Goal: Transaction & Acquisition: Purchase product/service

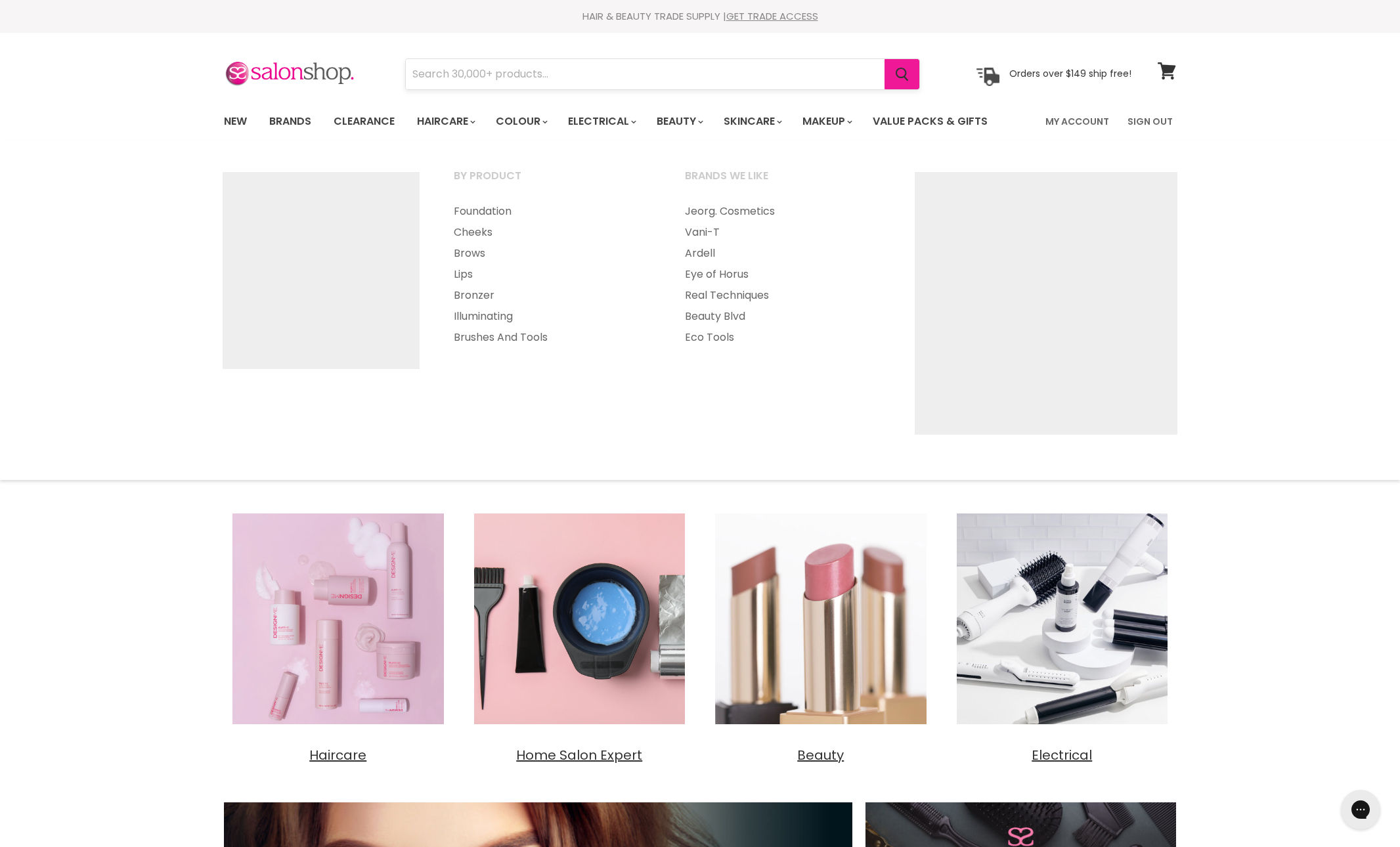
click at [885, 68] on button "Search" at bounding box center [902, 74] width 35 height 30
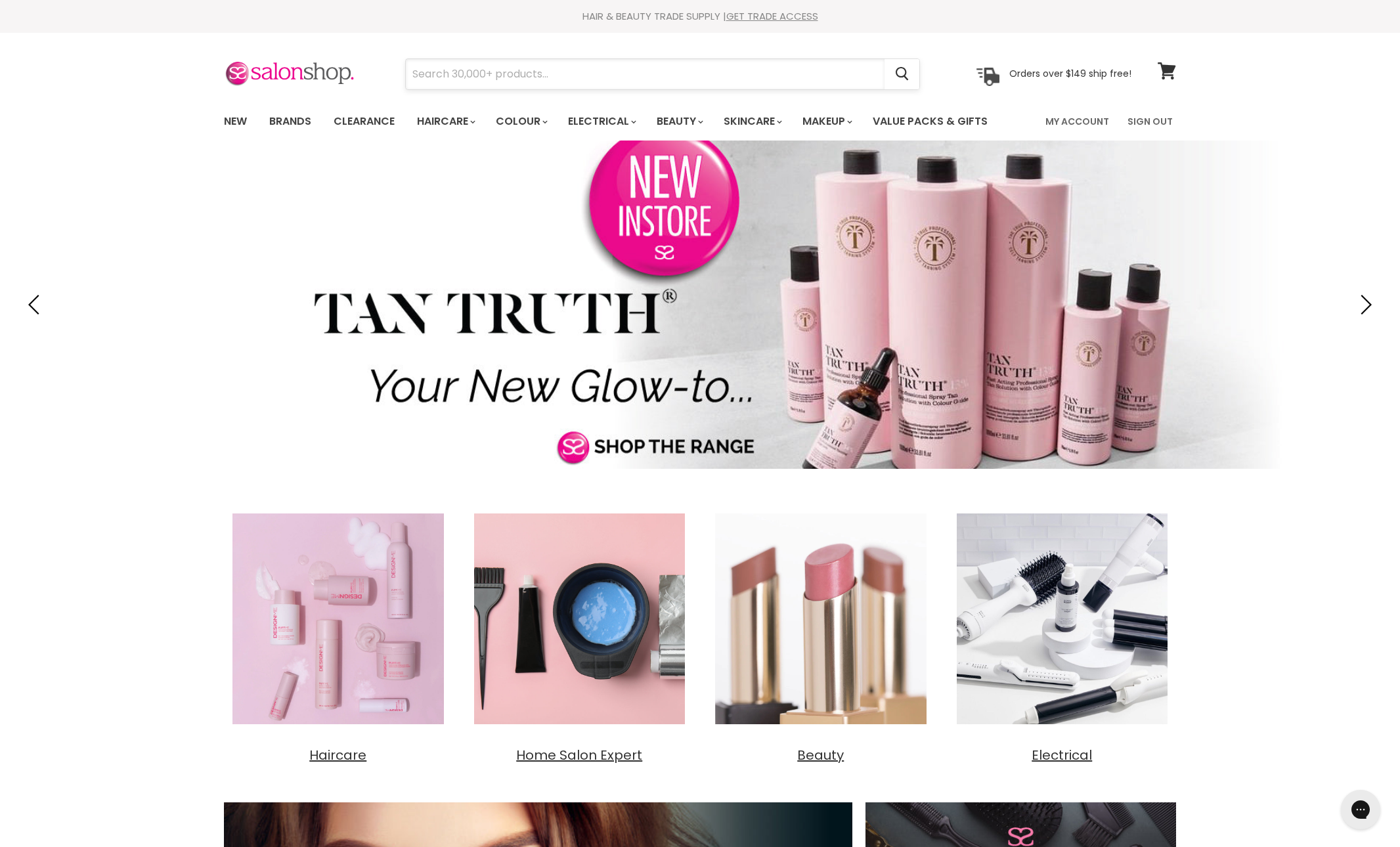
click at [789, 81] on input "Search" at bounding box center [645, 74] width 479 height 30
type input "pump"
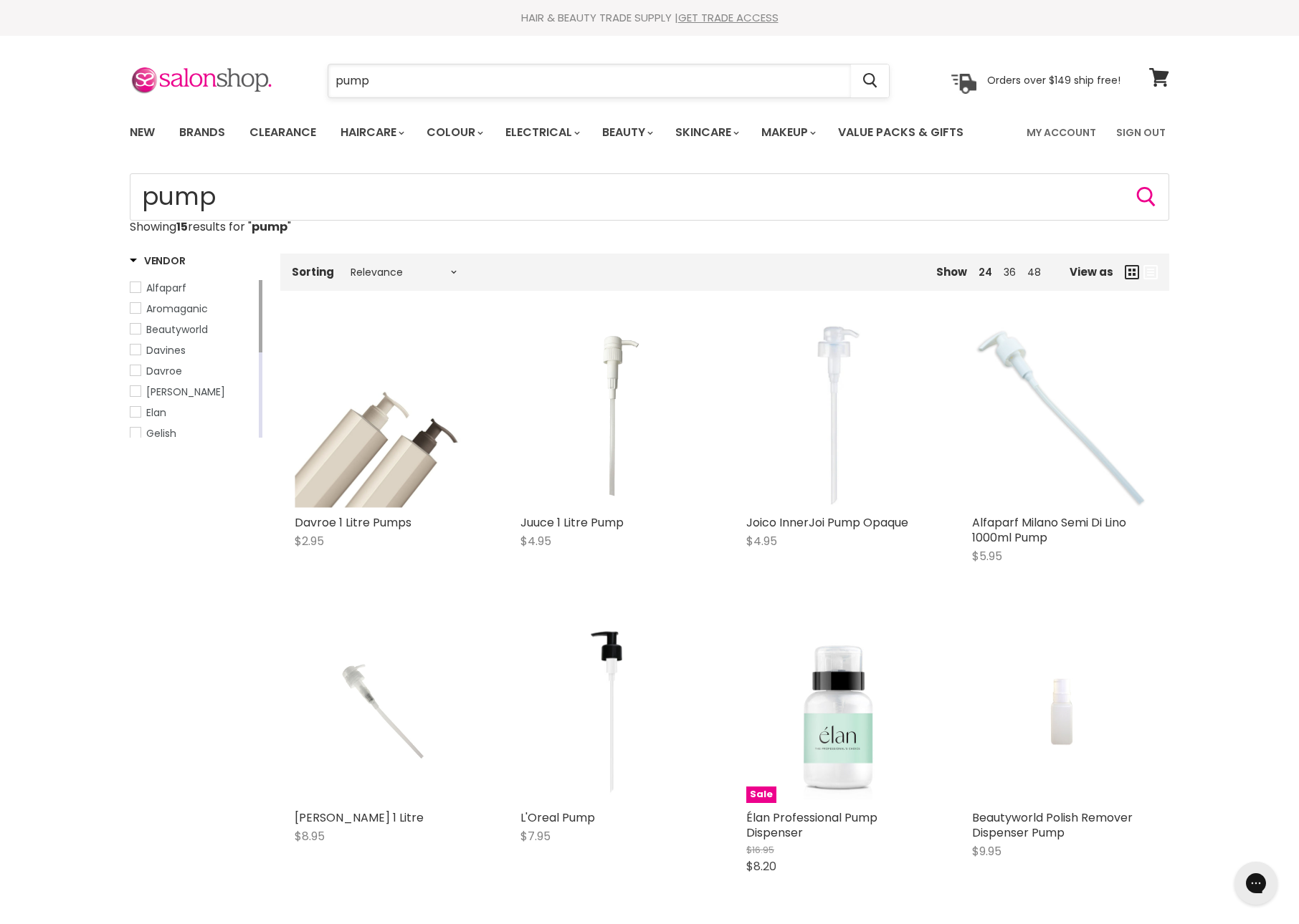
click at [415, 82] on input "pump" at bounding box center [589, 81] width 522 height 33
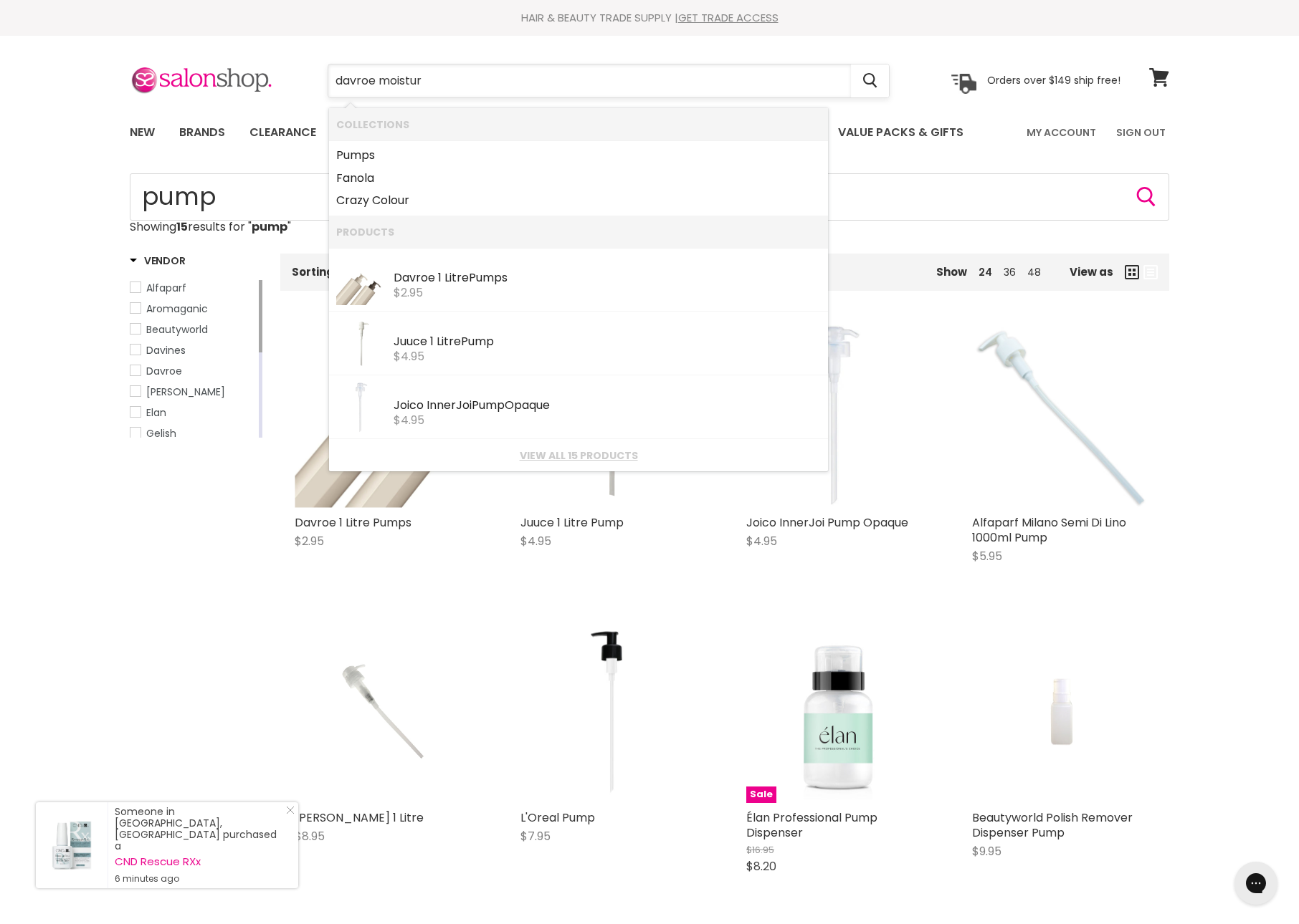
type input "davroe moisture"
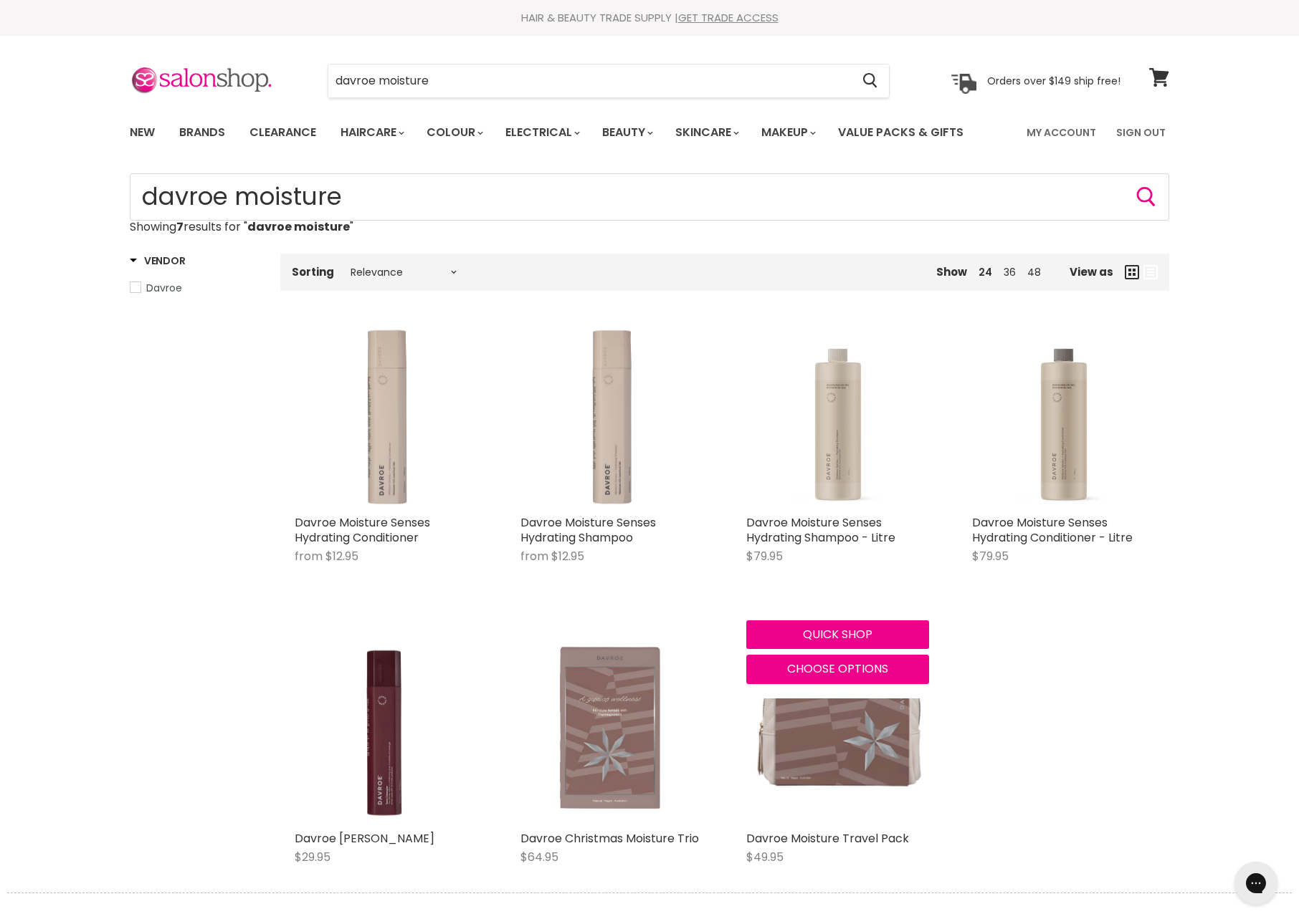
click at [843, 460] on img "Main content" at bounding box center [837, 416] width 183 height 182
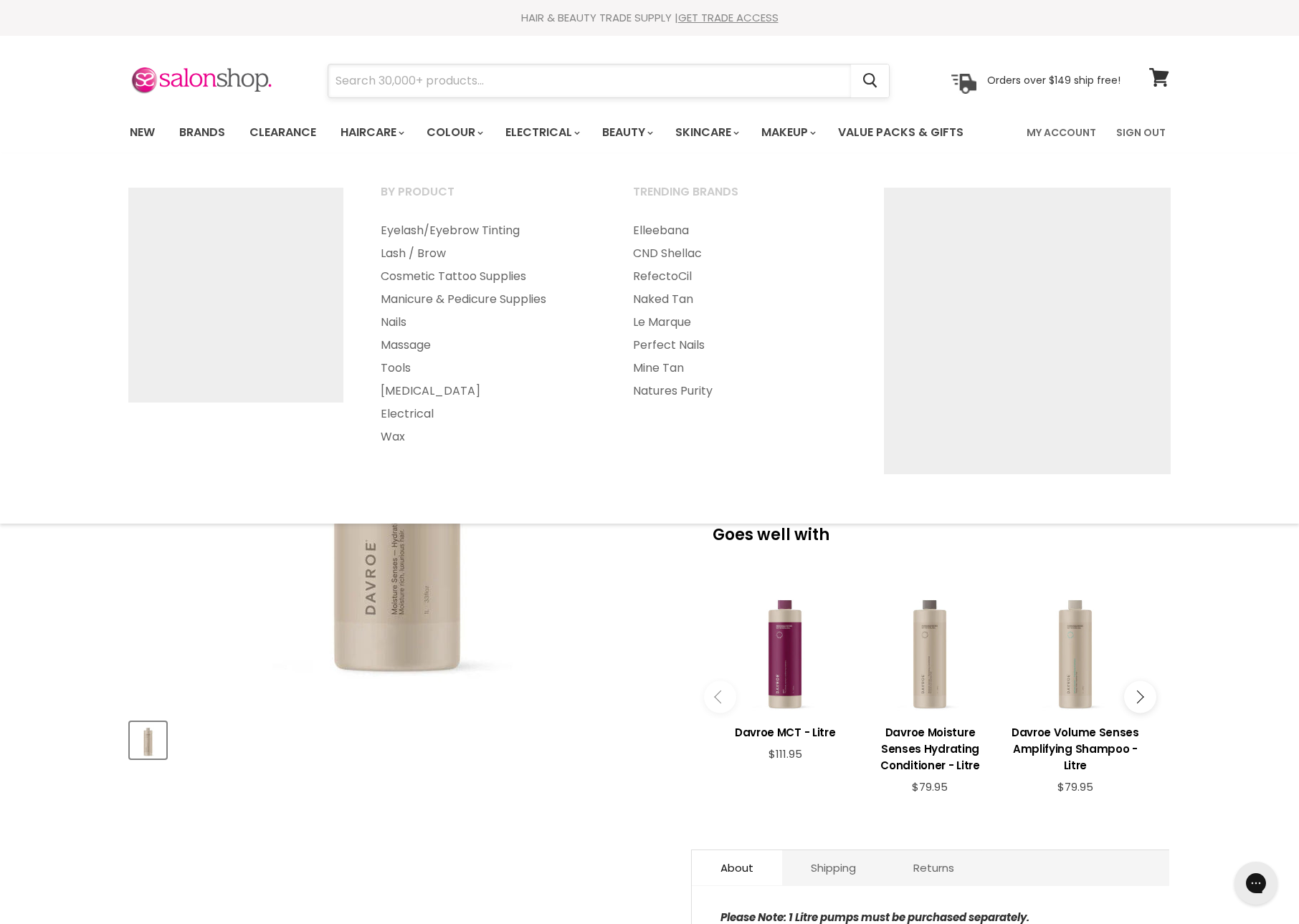
click at [720, 96] on input "Search" at bounding box center [589, 81] width 522 height 33
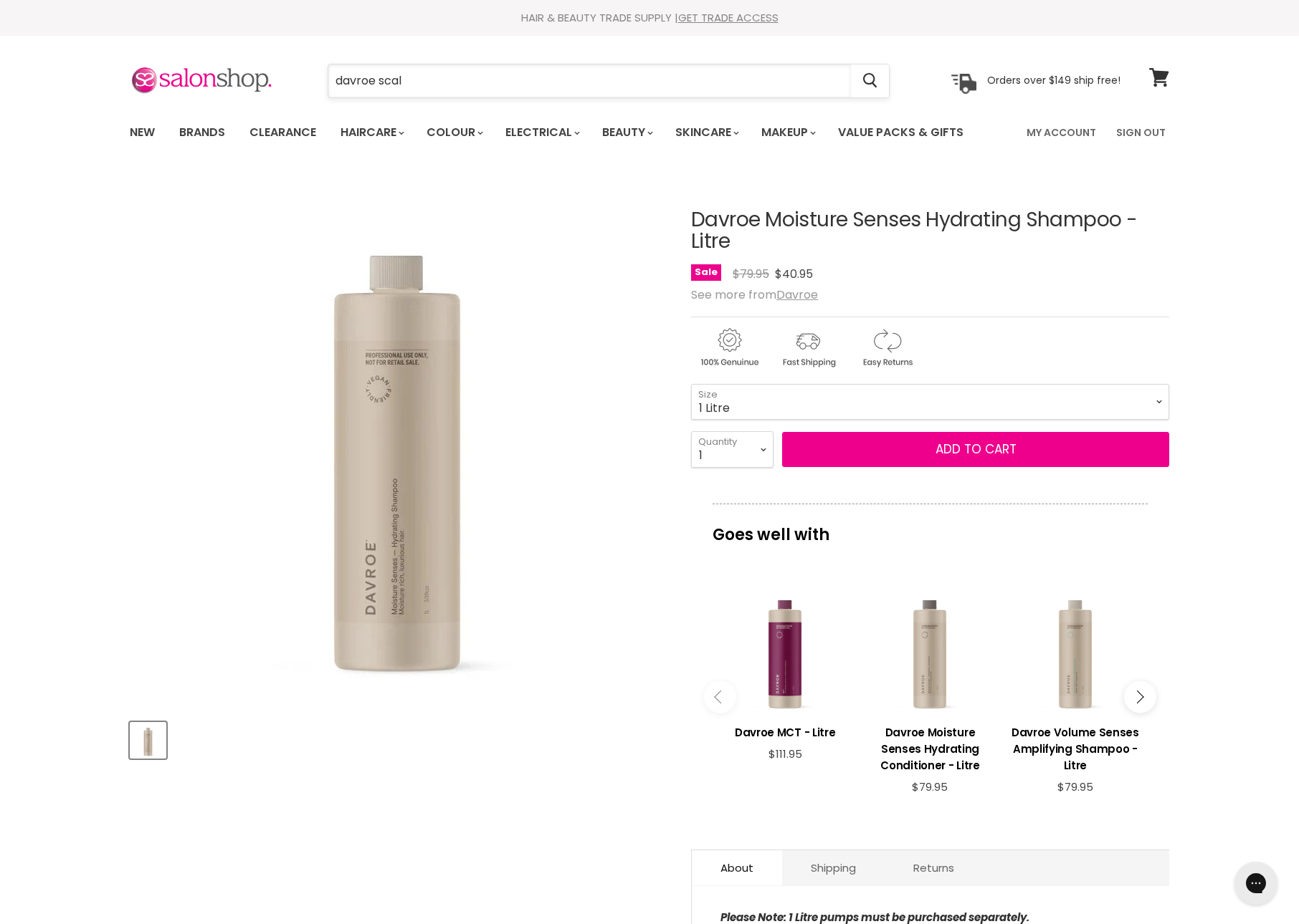
type input "davroe scalp"
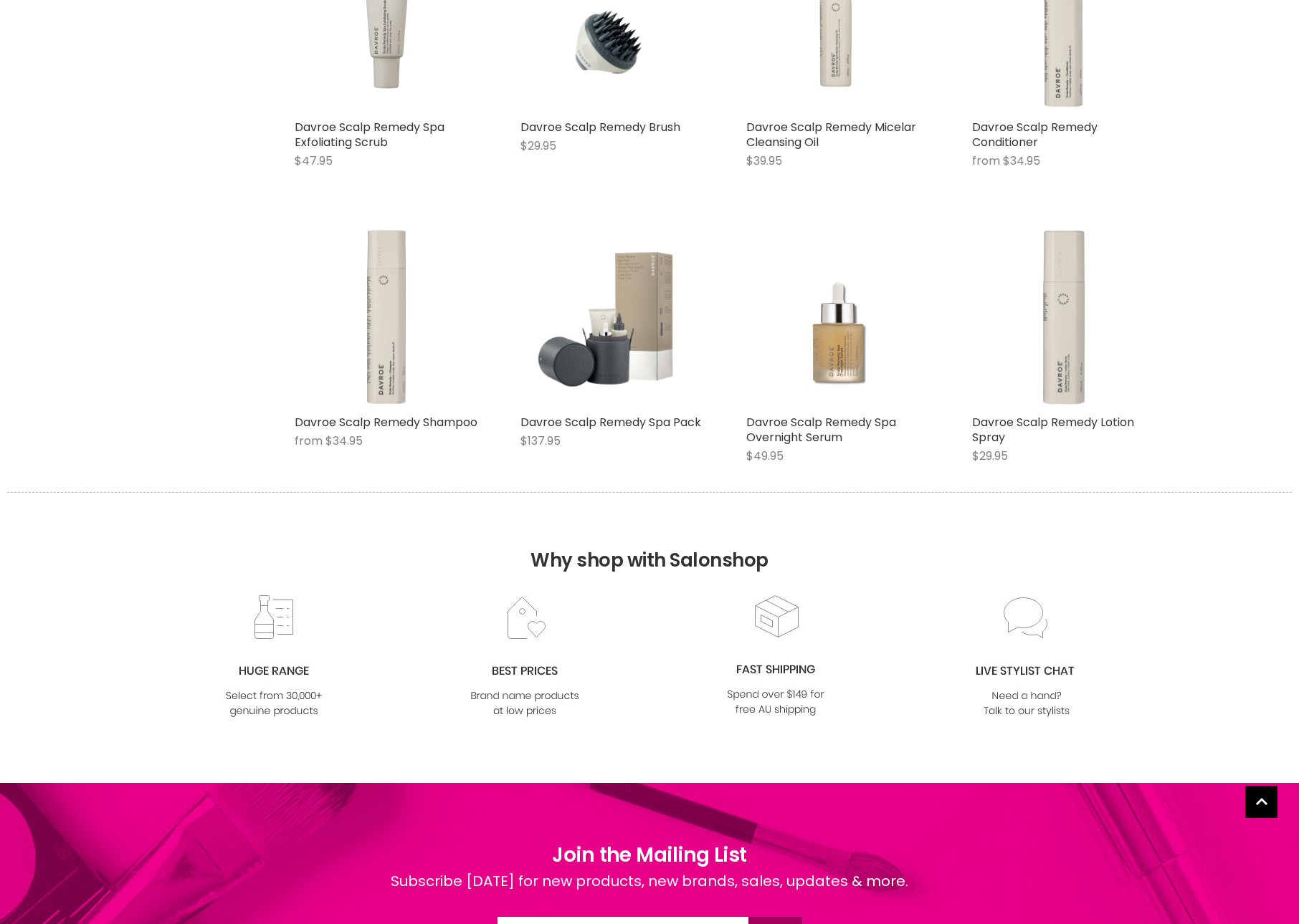
scroll to position [397, 0]
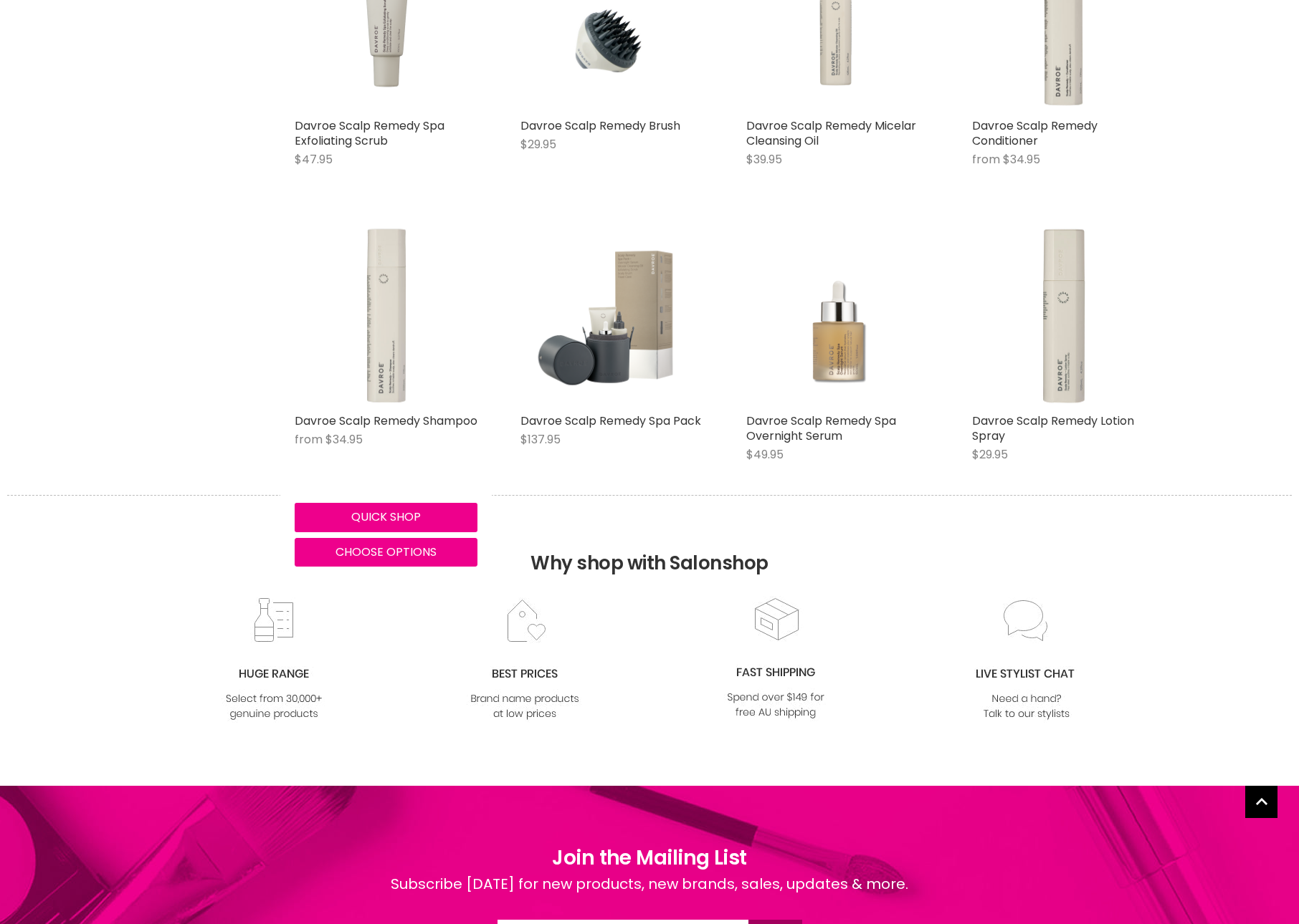
click at [367, 406] on img "Main content" at bounding box center [386, 315] width 183 height 182
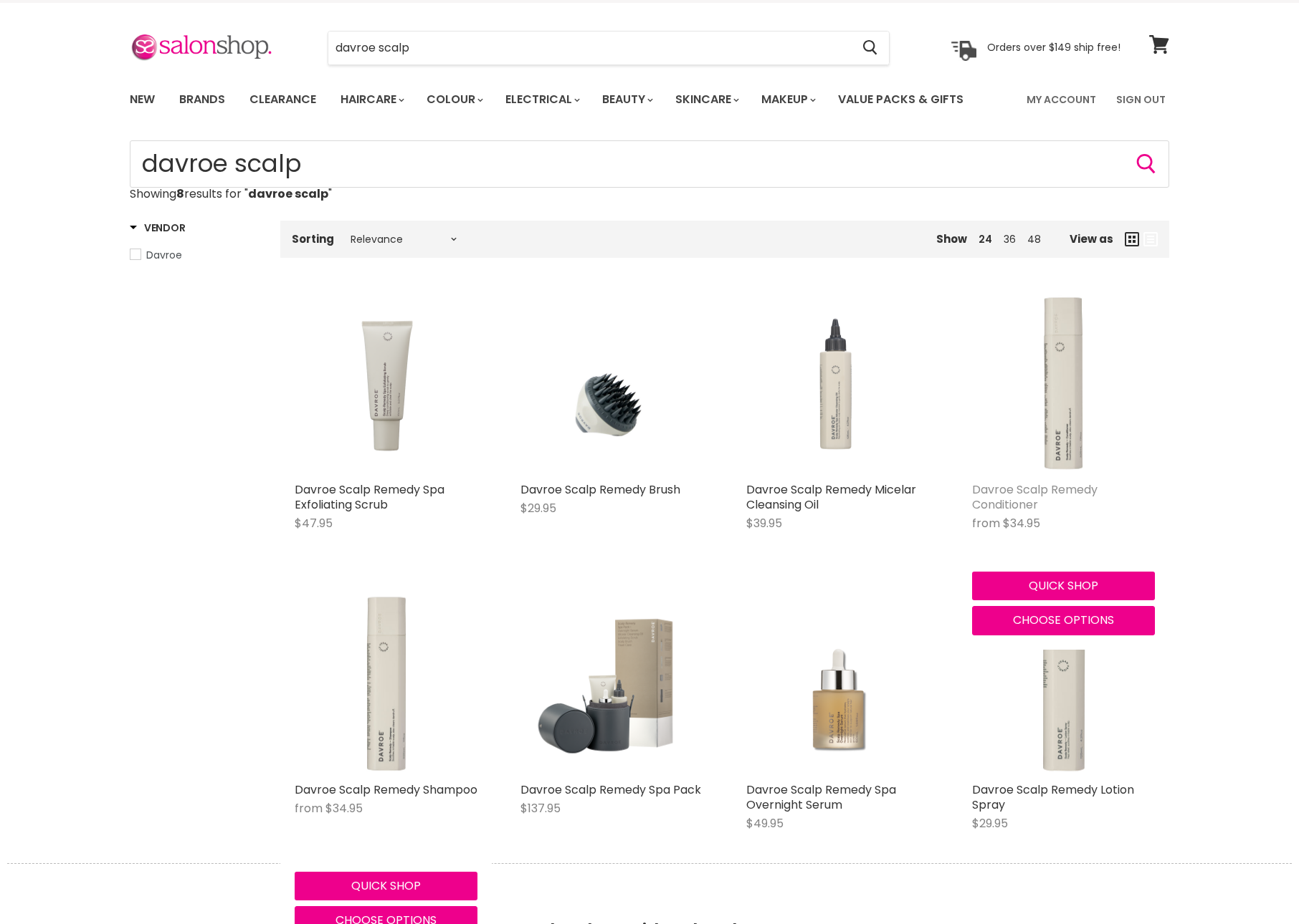
click at [1025, 513] on link "Davroe Scalp Remedy Conditioner" at bounding box center [1034, 497] width 126 height 32
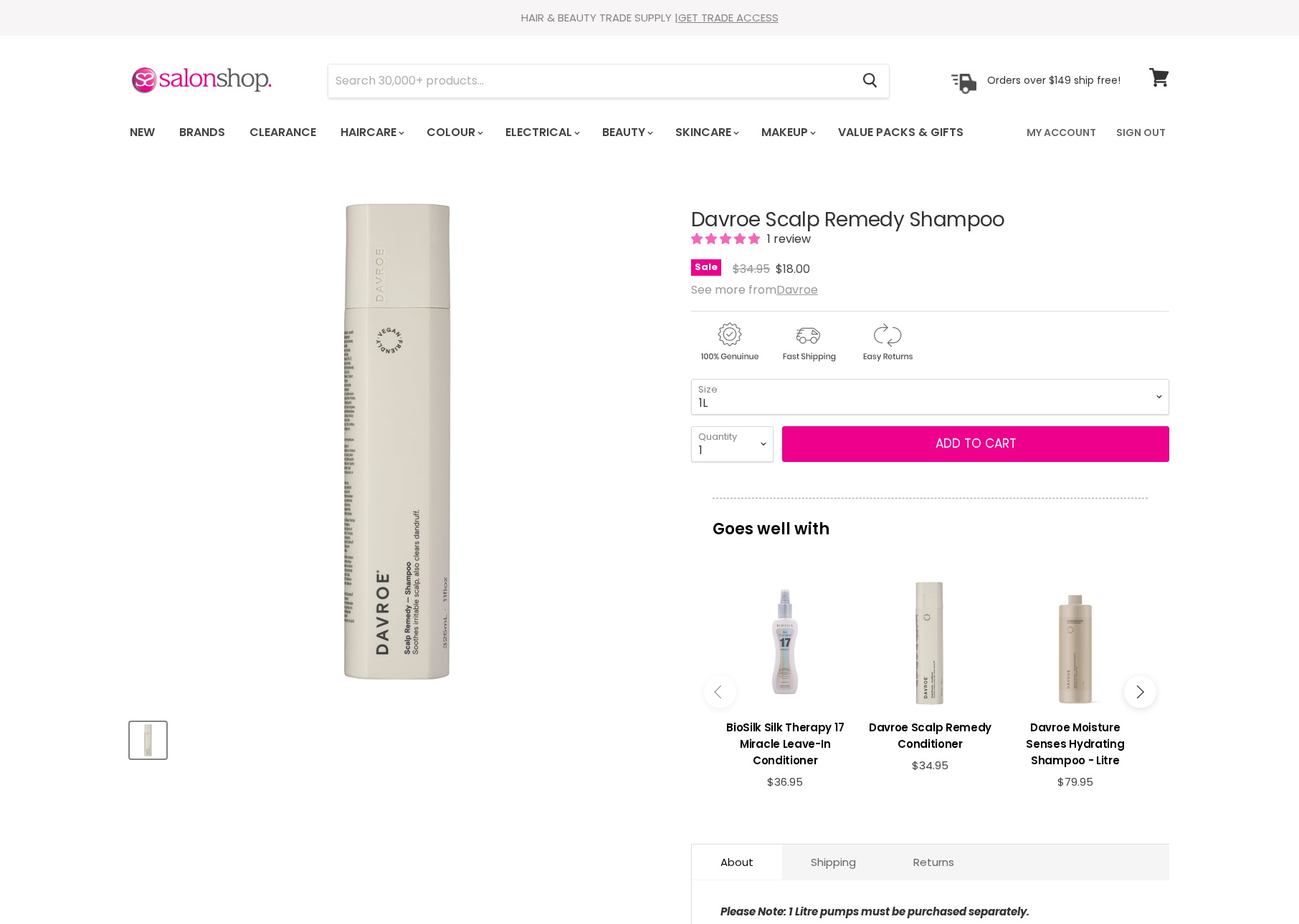
select select "1L"
select select "2"
type input "2"
click at [945, 462] on button "Add to cart" at bounding box center [975, 444] width 387 height 36
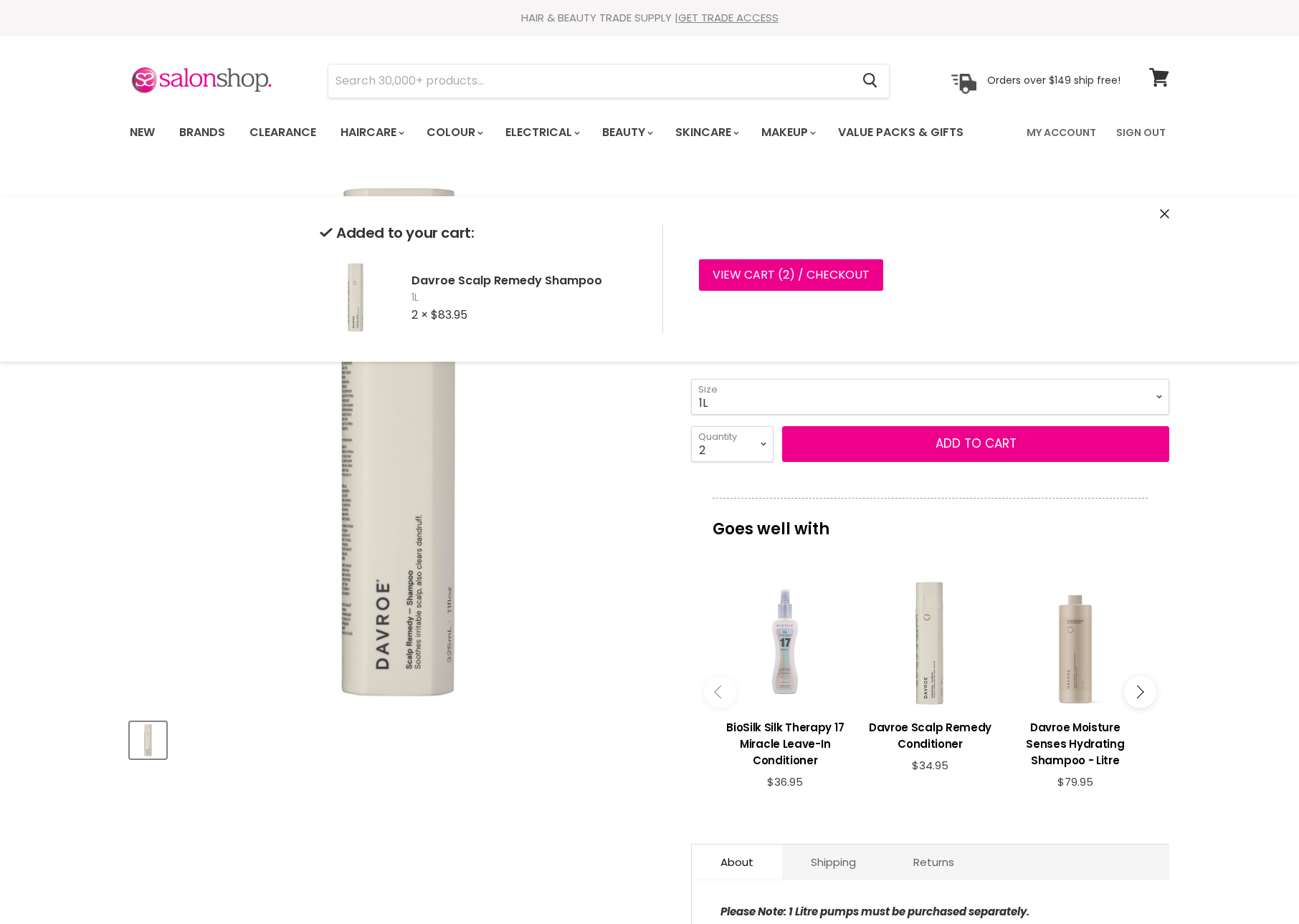
click at [615, 476] on img "Davroe Scalp Remedy Shampoo image. Click or Scroll to Zoom." at bounding box center [398, 441] width 536 height 535
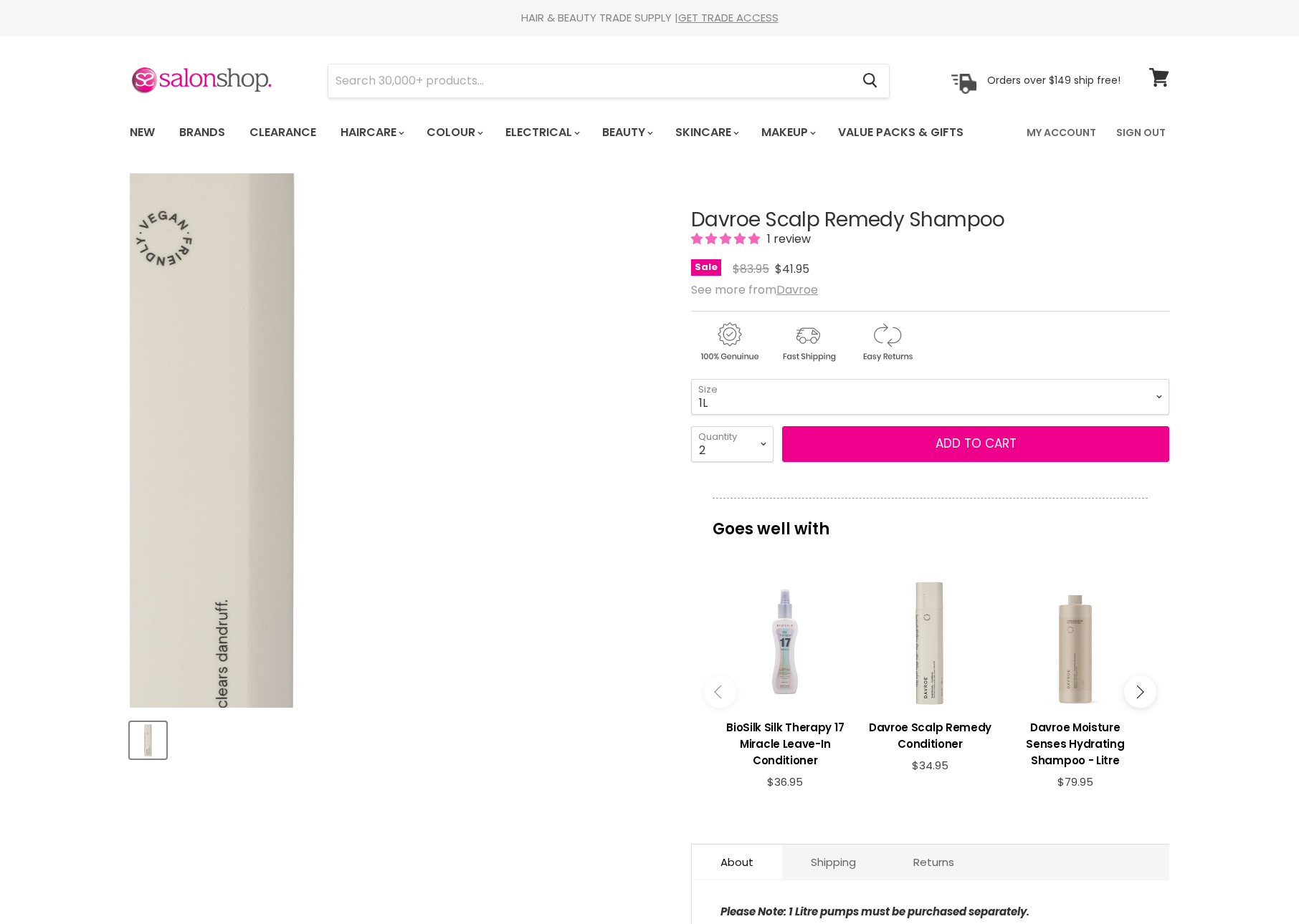
scroll to position [219, 0]
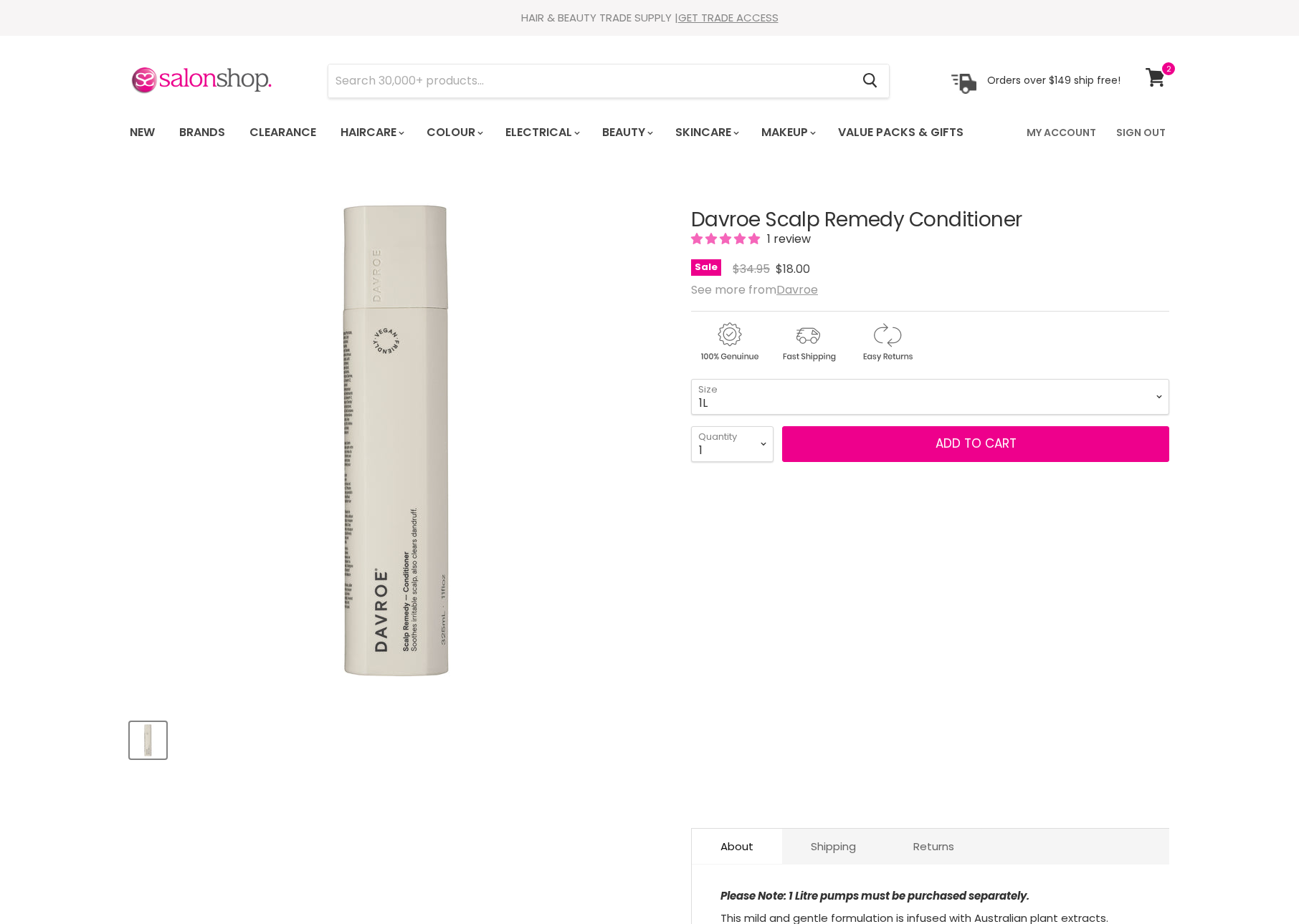
click at [830, 463] on form "325ml - $18.00 1L - $18.00 325ml 1L Size 1 2 3 4 5 6 7 8" at bounding box center [930, 420] width 478 height 83
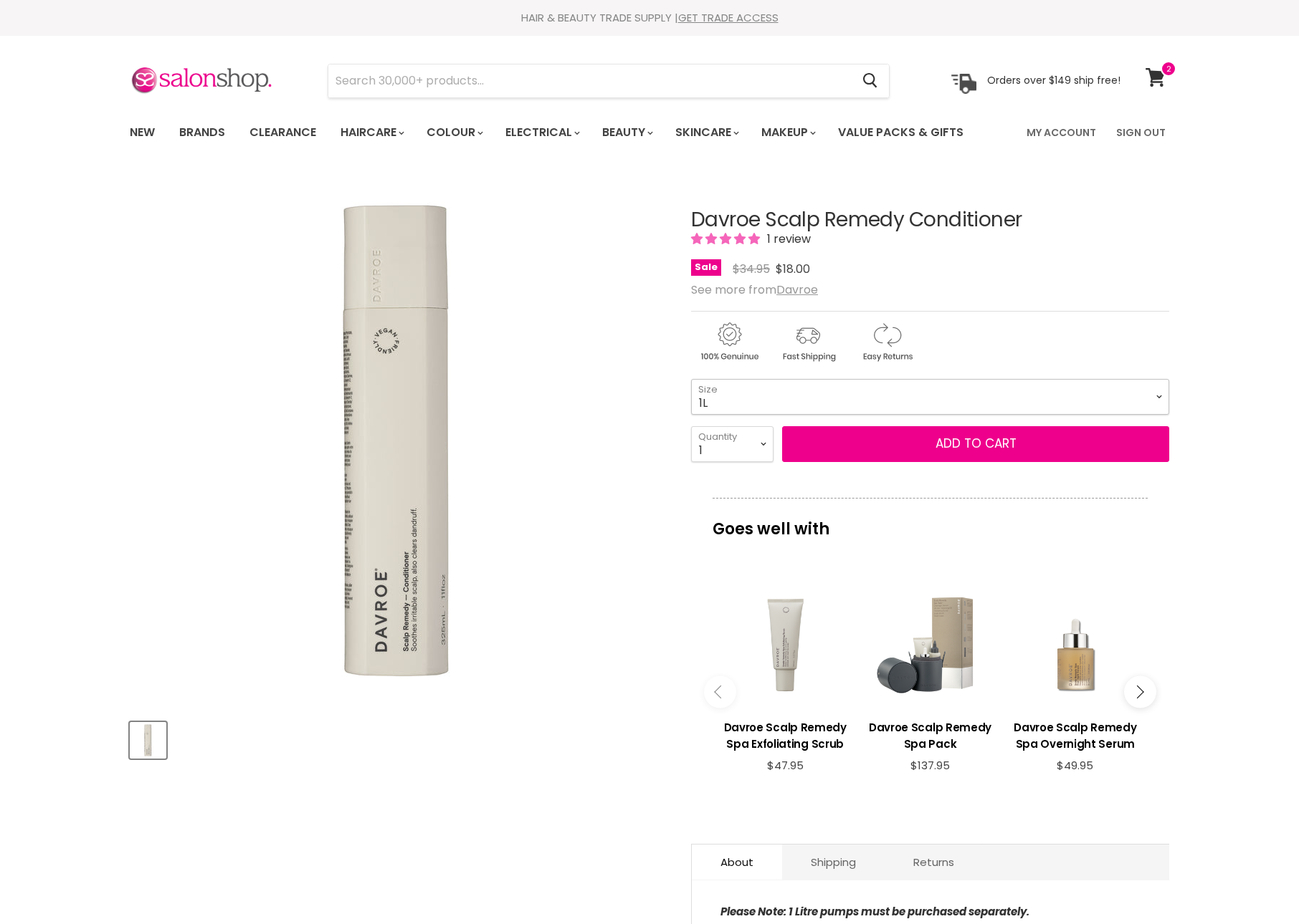
select select "1L"
select select "2"
type input "2"
click at [927, 462] on button "Add to cart" at bounding box center [975, 444] width 387 height 36
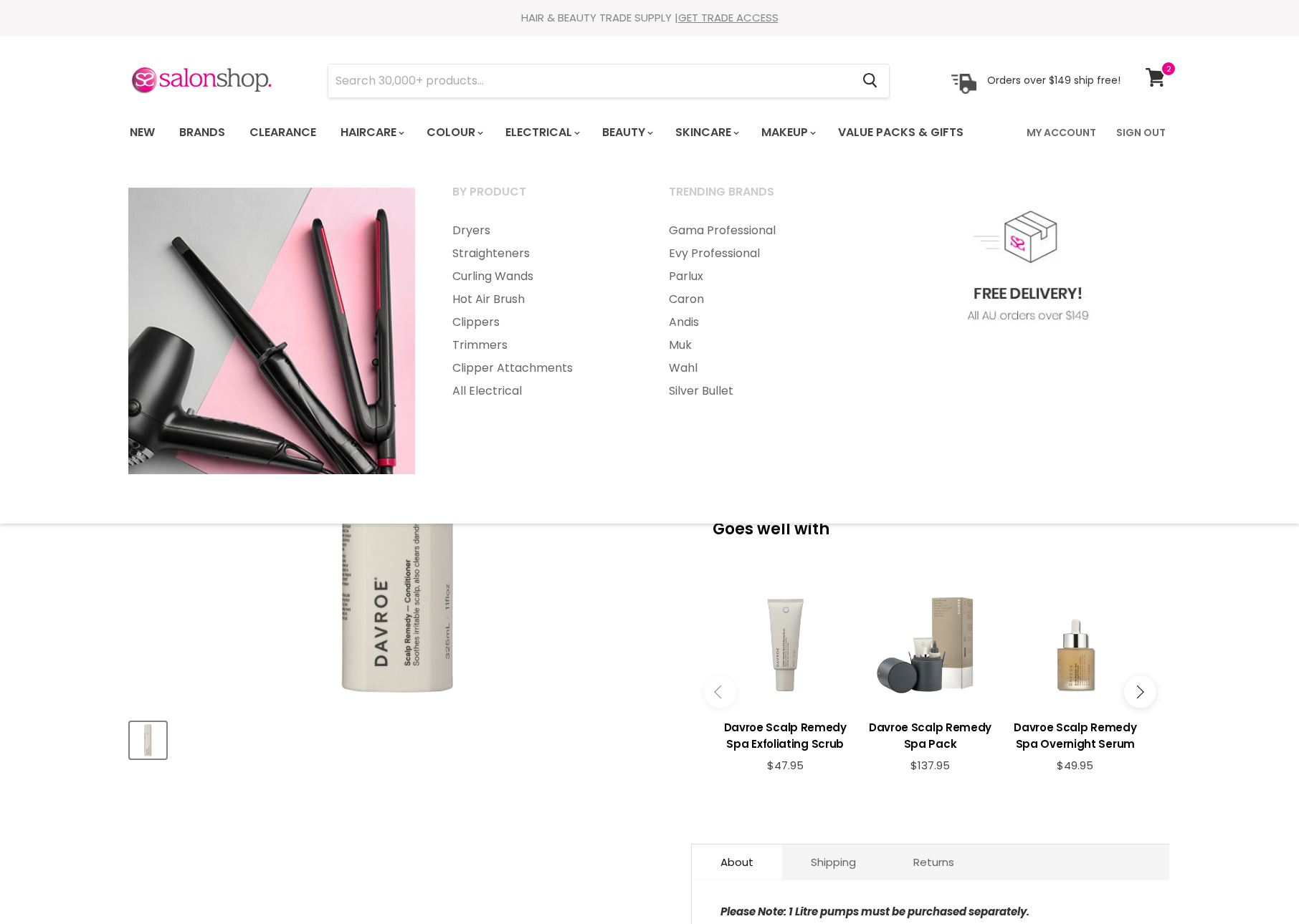
click at [502, 708] on img "Davroe Scalp Remedy Conditioner image. Click or Scroll to Zoom." at bounding box center [398, 441] width 536 height 535
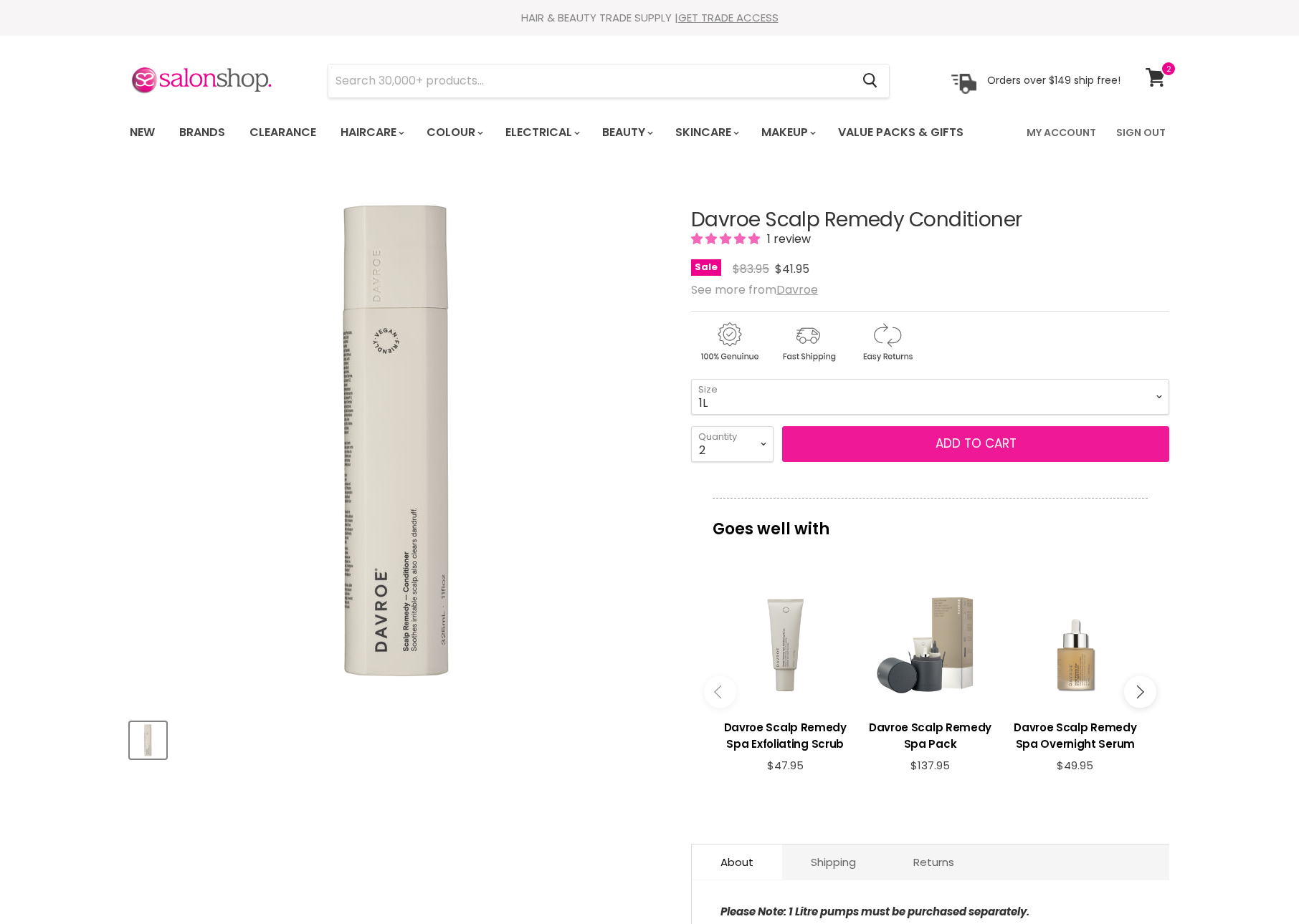
click at [996, 462] on button "Add to cart" at bounding box center [975, 444] width 387 height 36
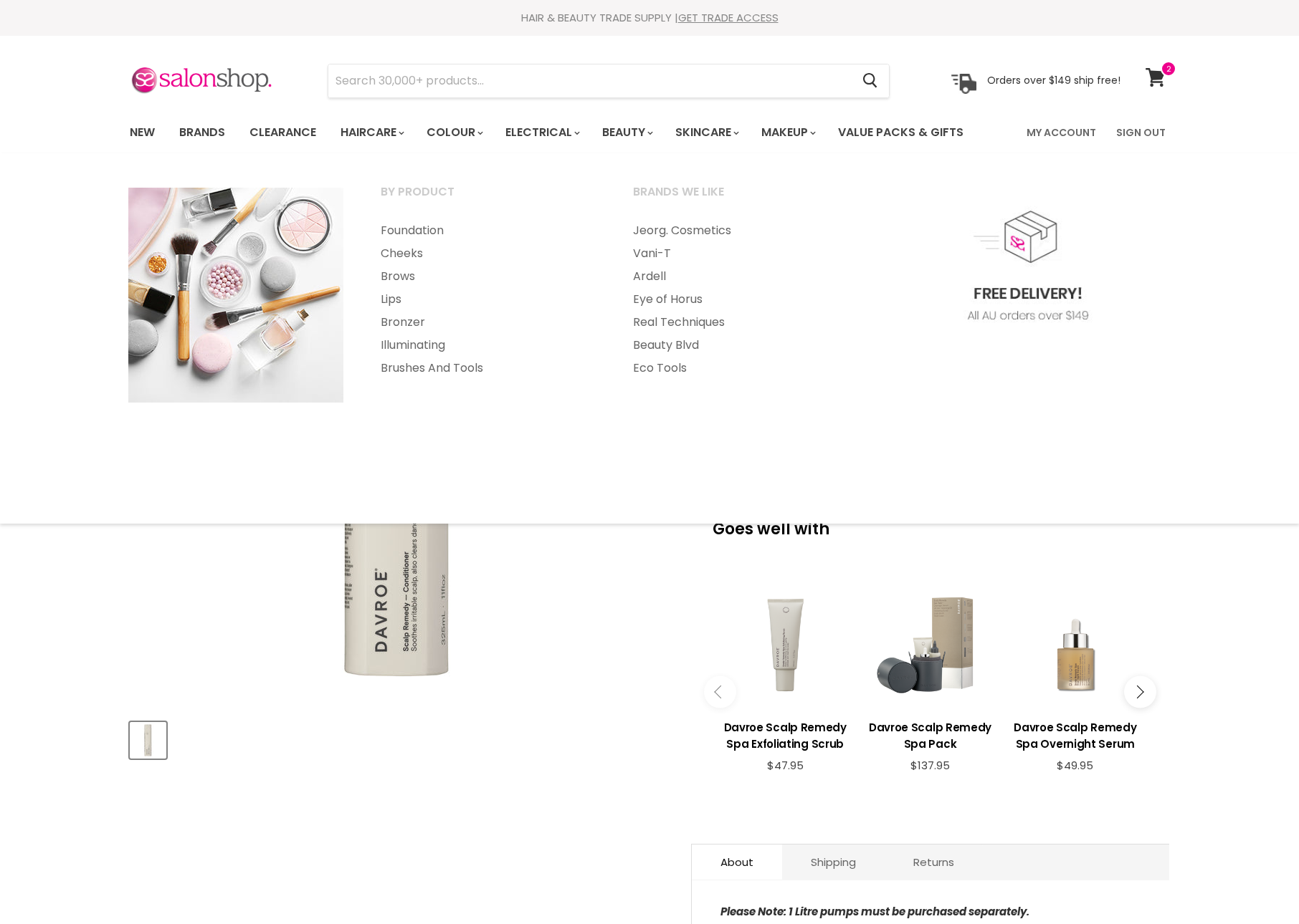
click at [735, 60] on section "Menu Cancel" at bounding box center [649, 74] width 1075 height 76
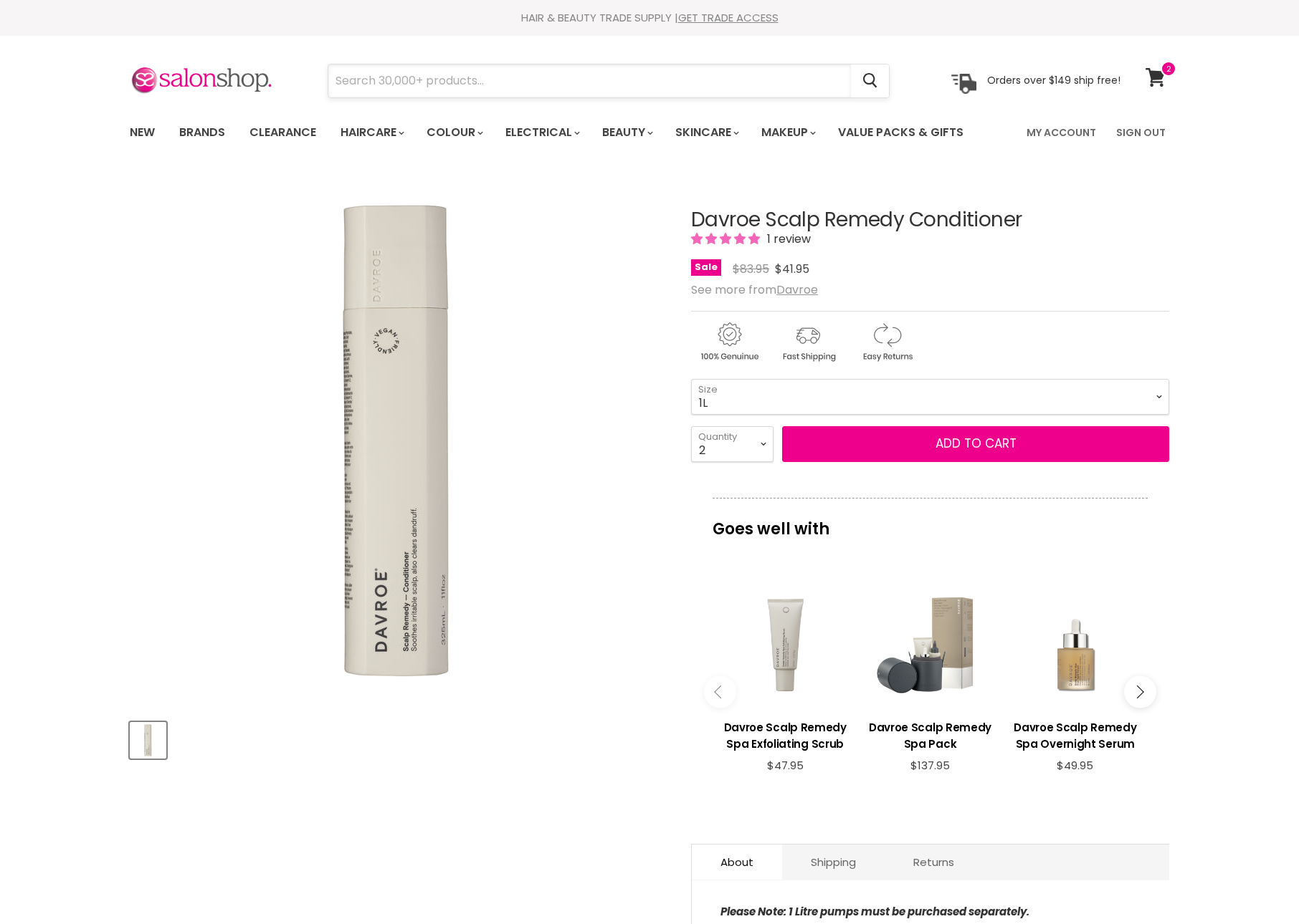
click at [700, 86] on input "Search" at bounding box center [589, 81] width 522 height 33
click at [1157, 73] on icon at bounding box center [1155, 77] width 19 height 18
click at [956, 462] on button "Add to cart" at bounding box center [975, 444] width 387 height 36
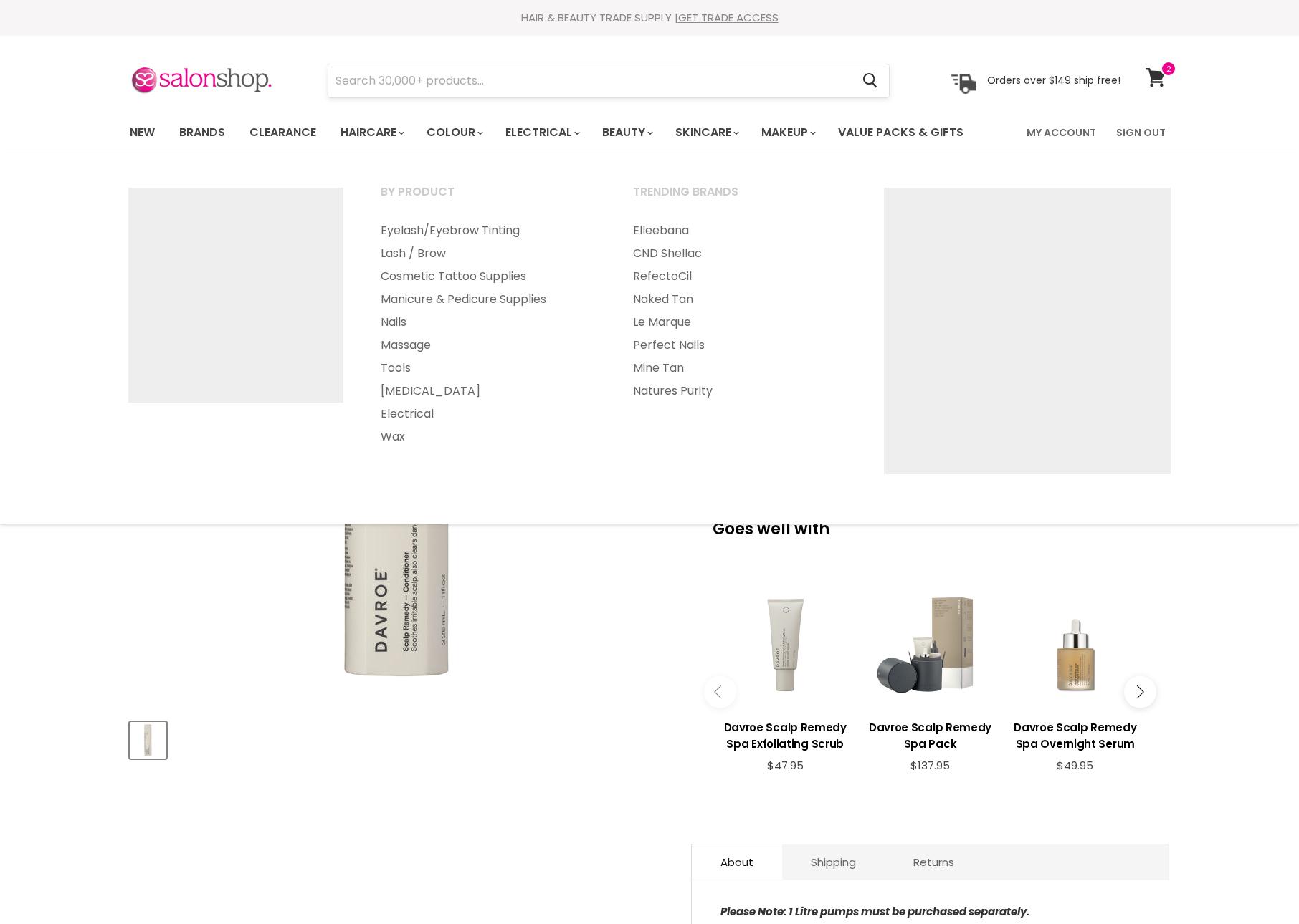
click at [717, 81] on input "Search" at bounding box center [589, 81] width 522 height 33
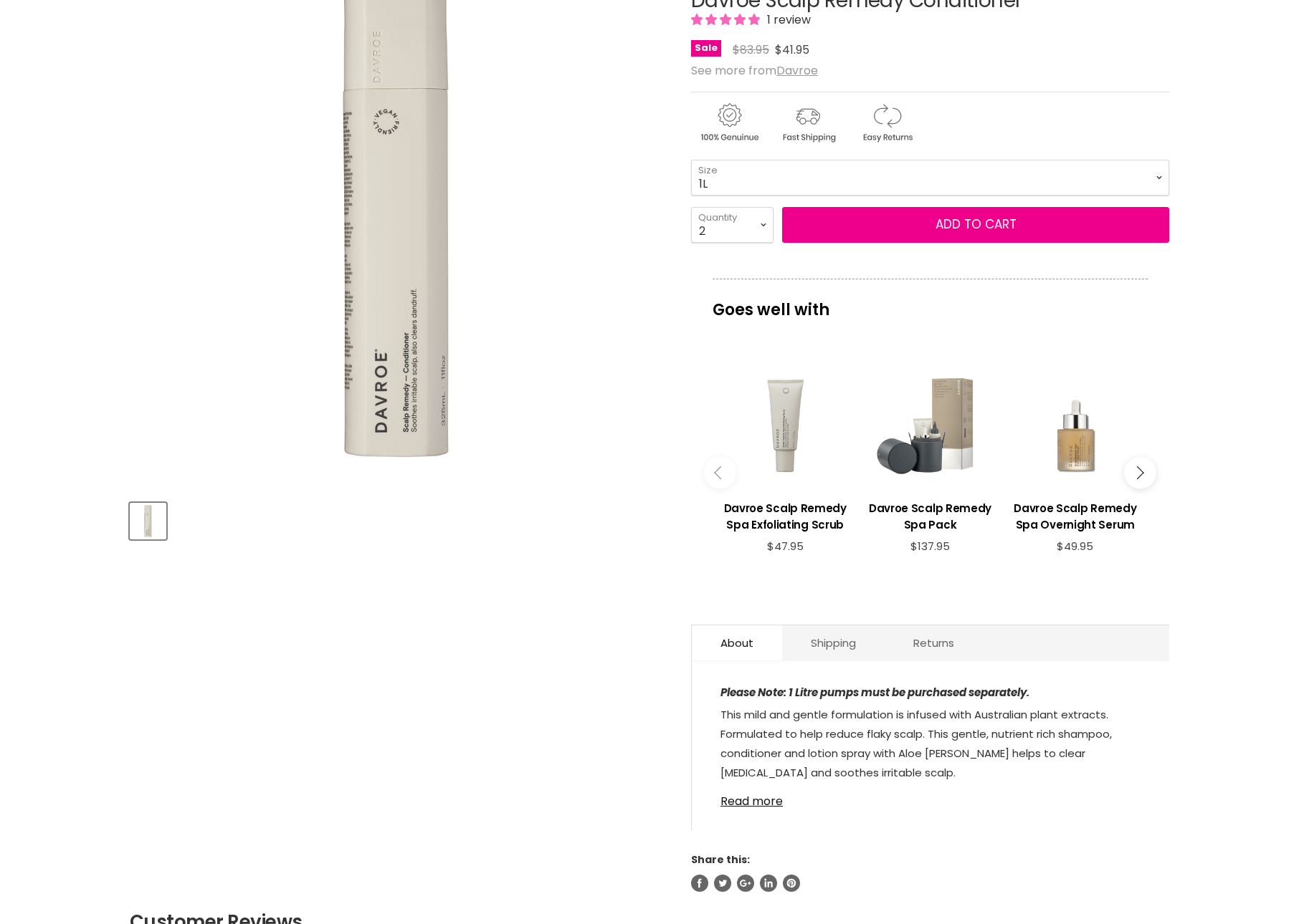
click at [717, 60] on div "Davroe Scalp Remedy Conditioner 1 review Sale Original Price $83.95 Current Pri…" at bounding box center [930, 24] width 478 height 70
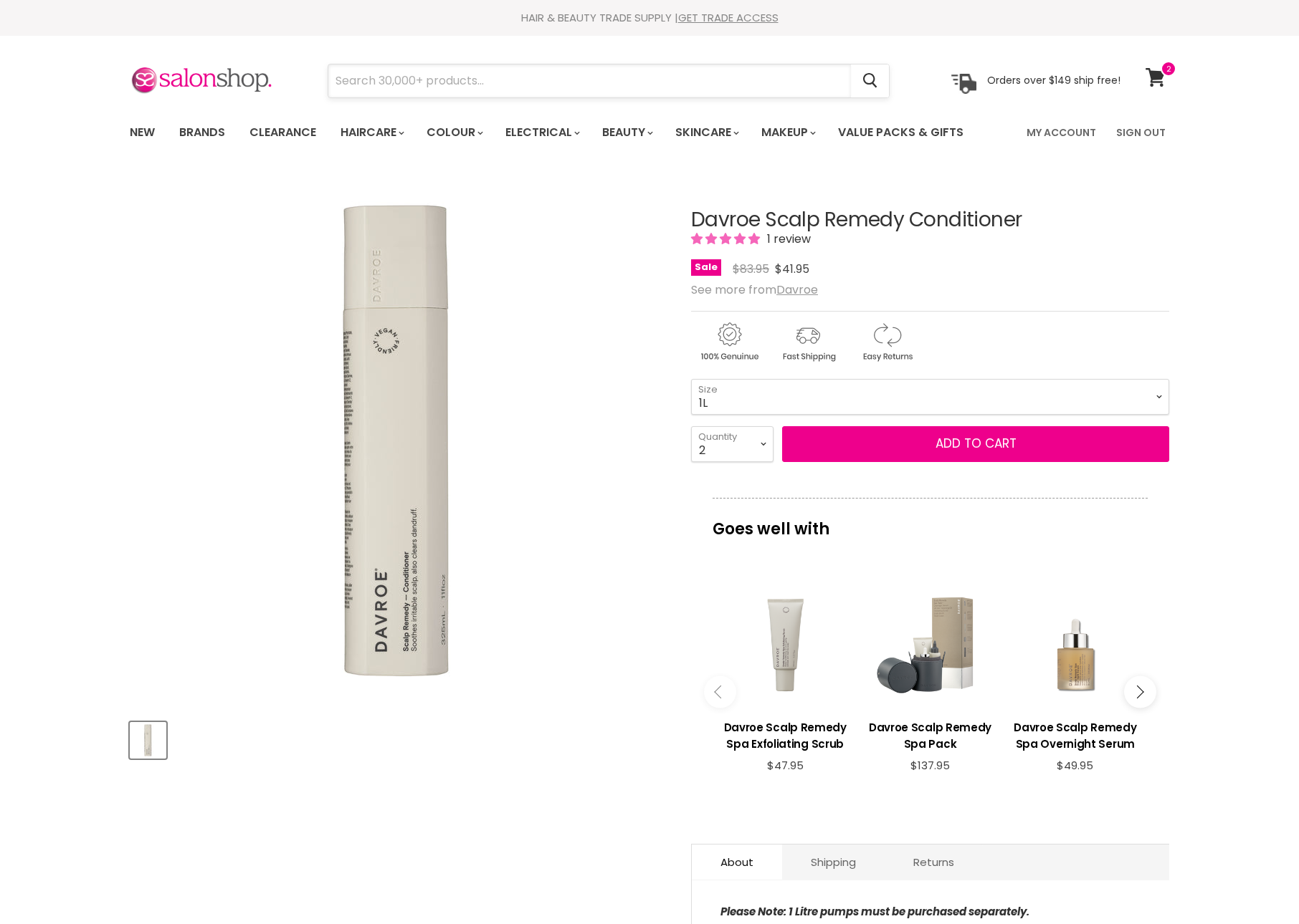
click at [698, 84] on input "Search" at bounding box center [589, 81] width 522 height 33
type input "davroe mositure"
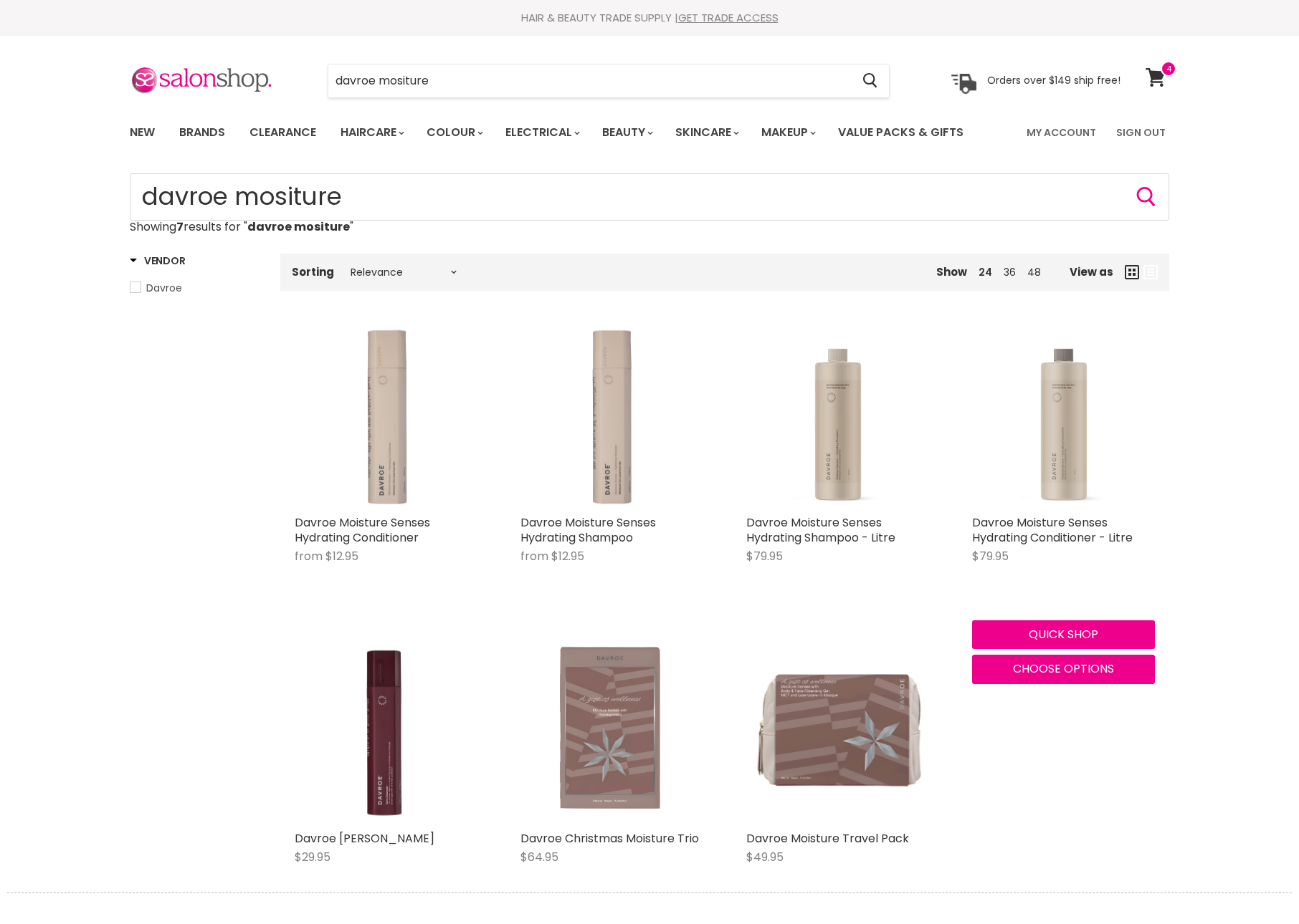
click at [1051, 417] on img "Main content" at bounding box center [1063, 416] width 183 height 182
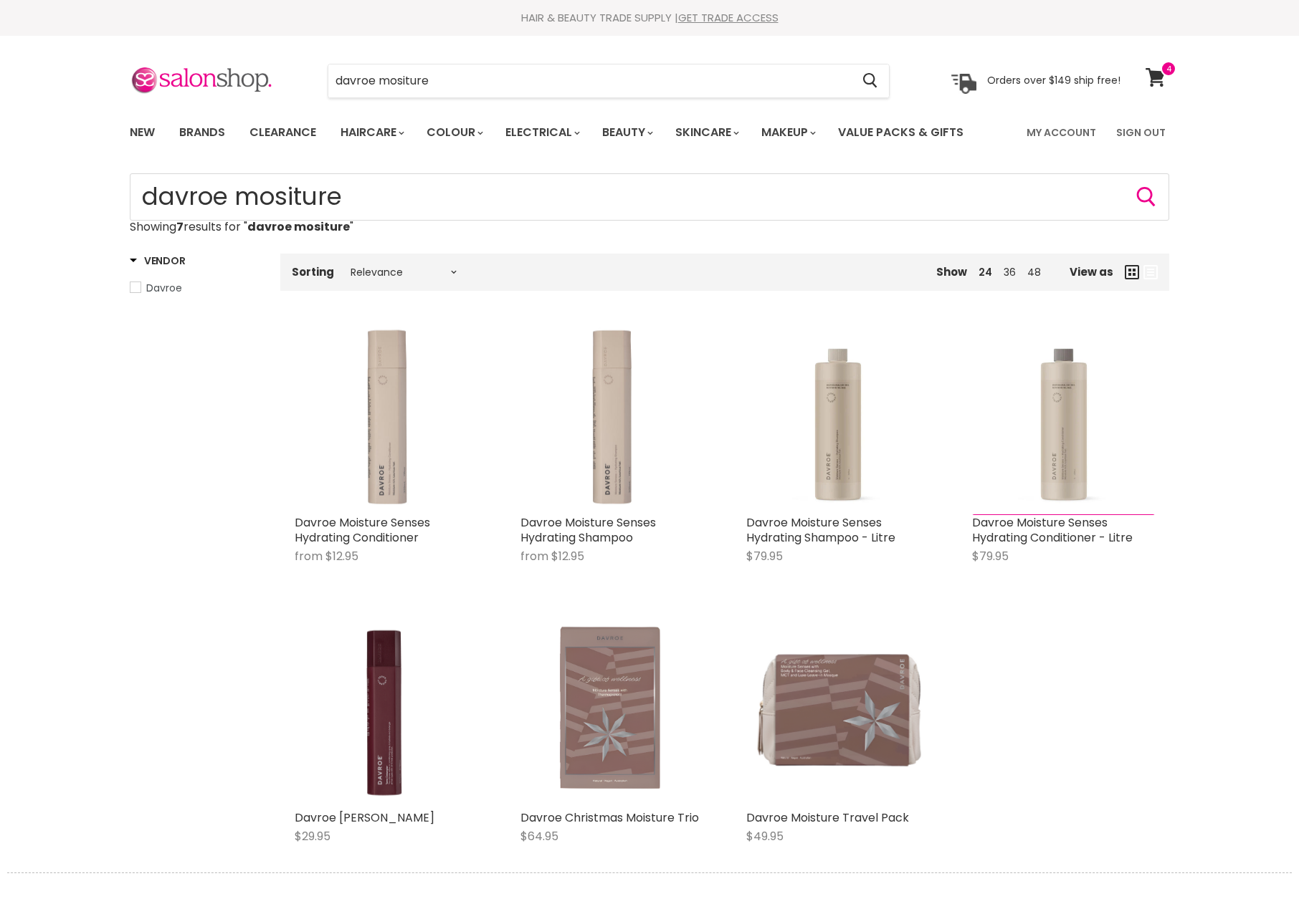
click at [1051, 417] on img "Main content" at bounding box center [1063, 416] width 183 height 182
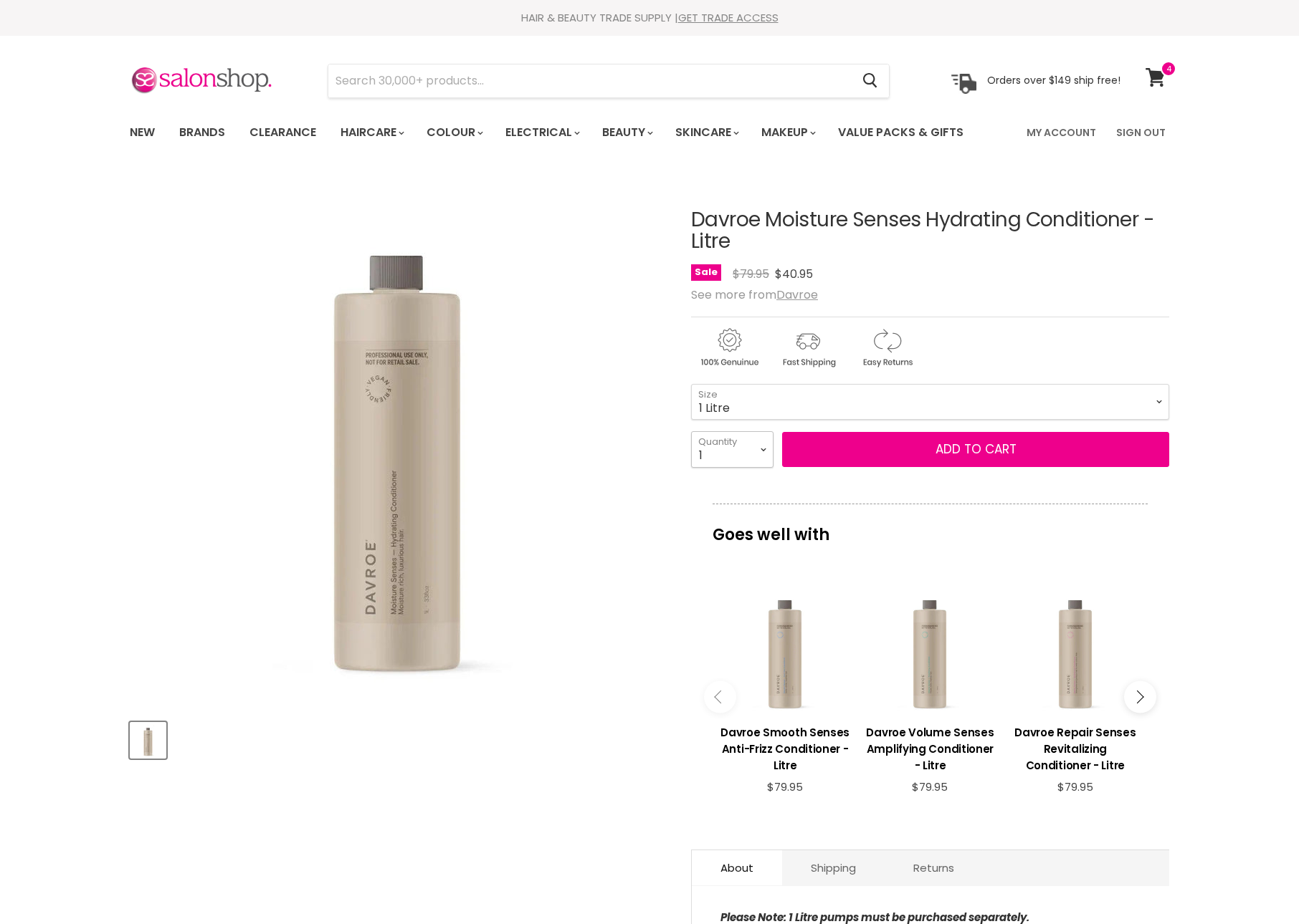
select select "3"
type input "3"
click at [965, 458] on span "Add to cart" at bounding box center [976, 449] width 81 height 17
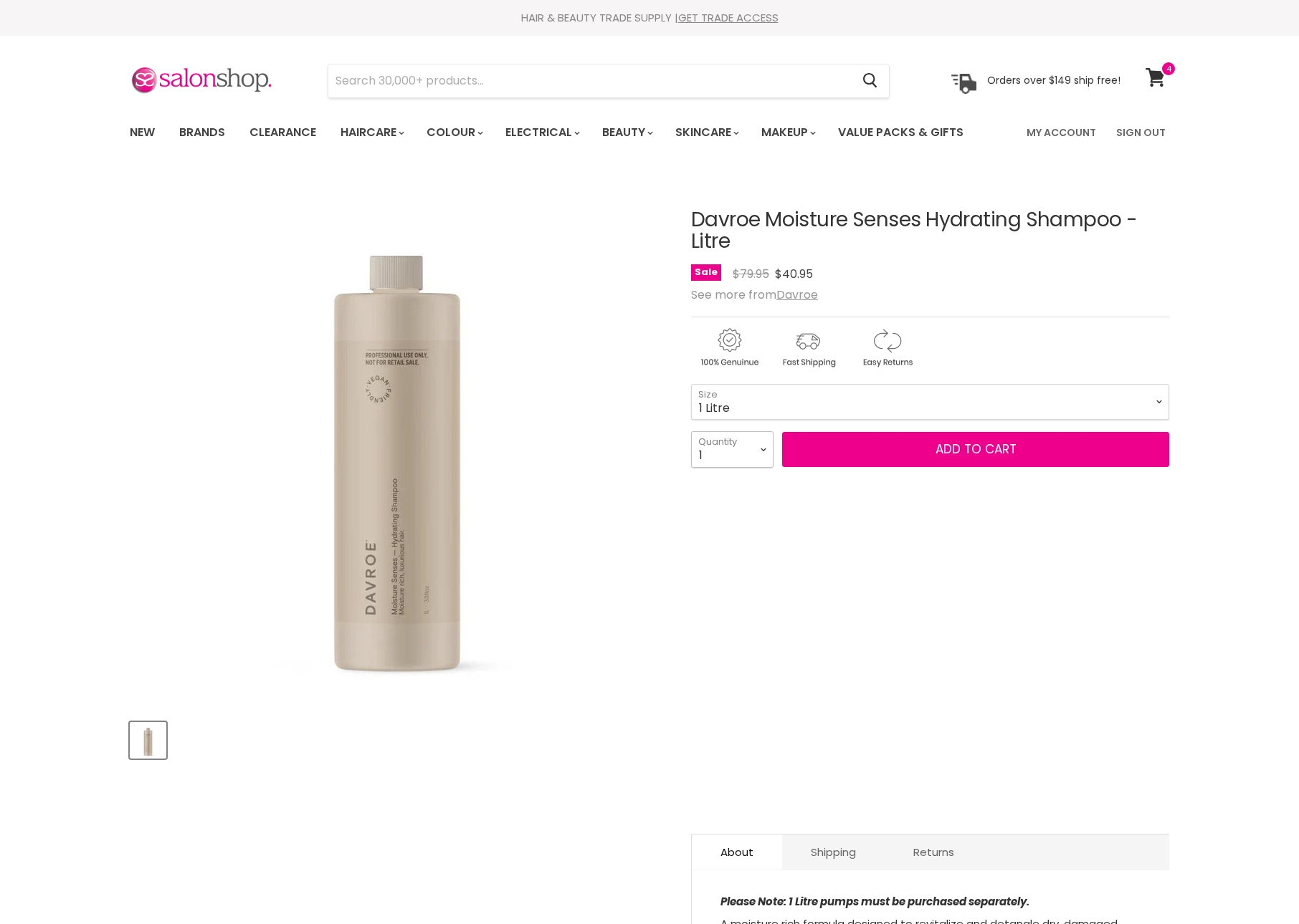
select select "3"
type input "3"
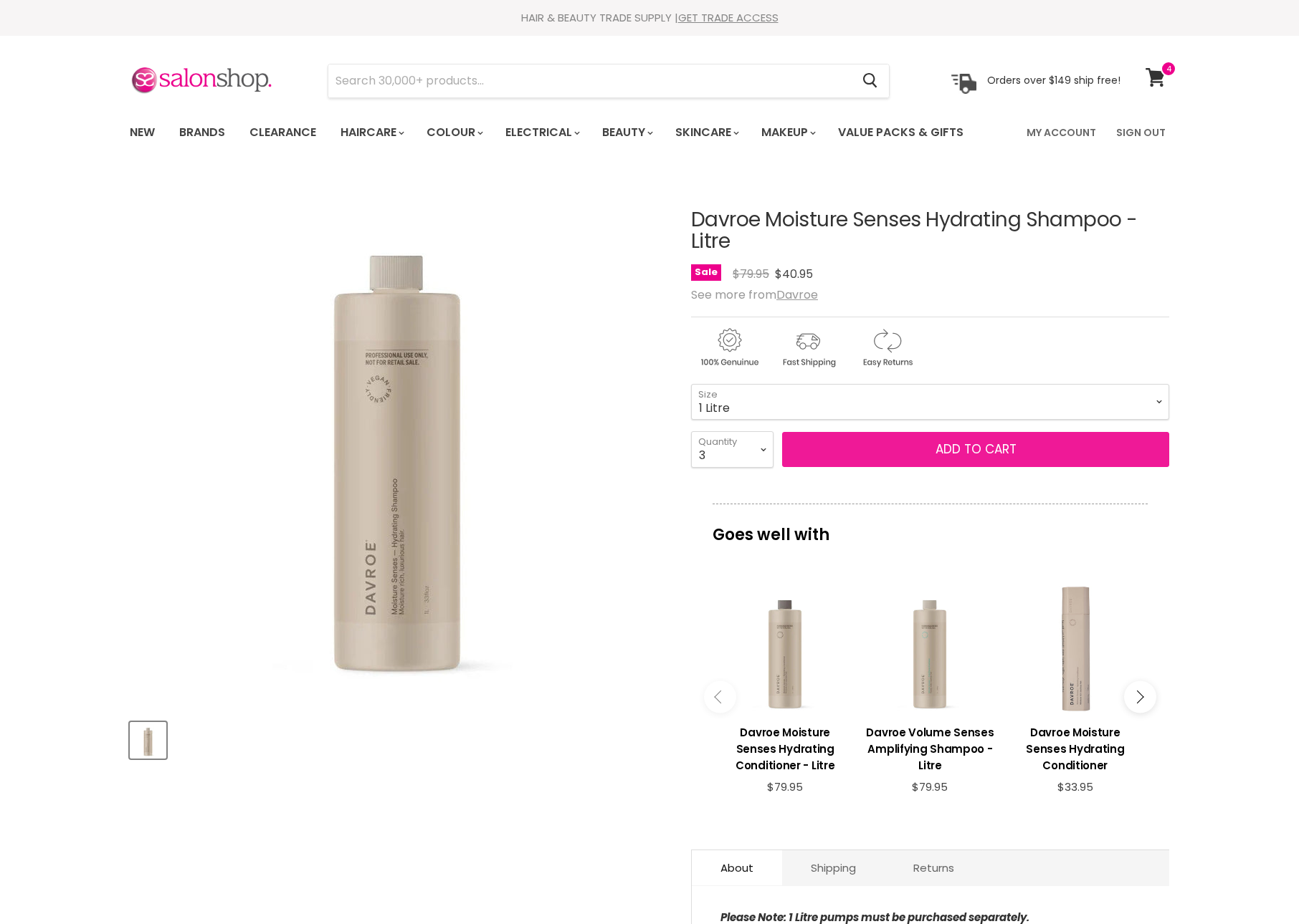
click at [1043, 468] on button "Add to cart" at bounding box center [975, 450] width 387 height 36
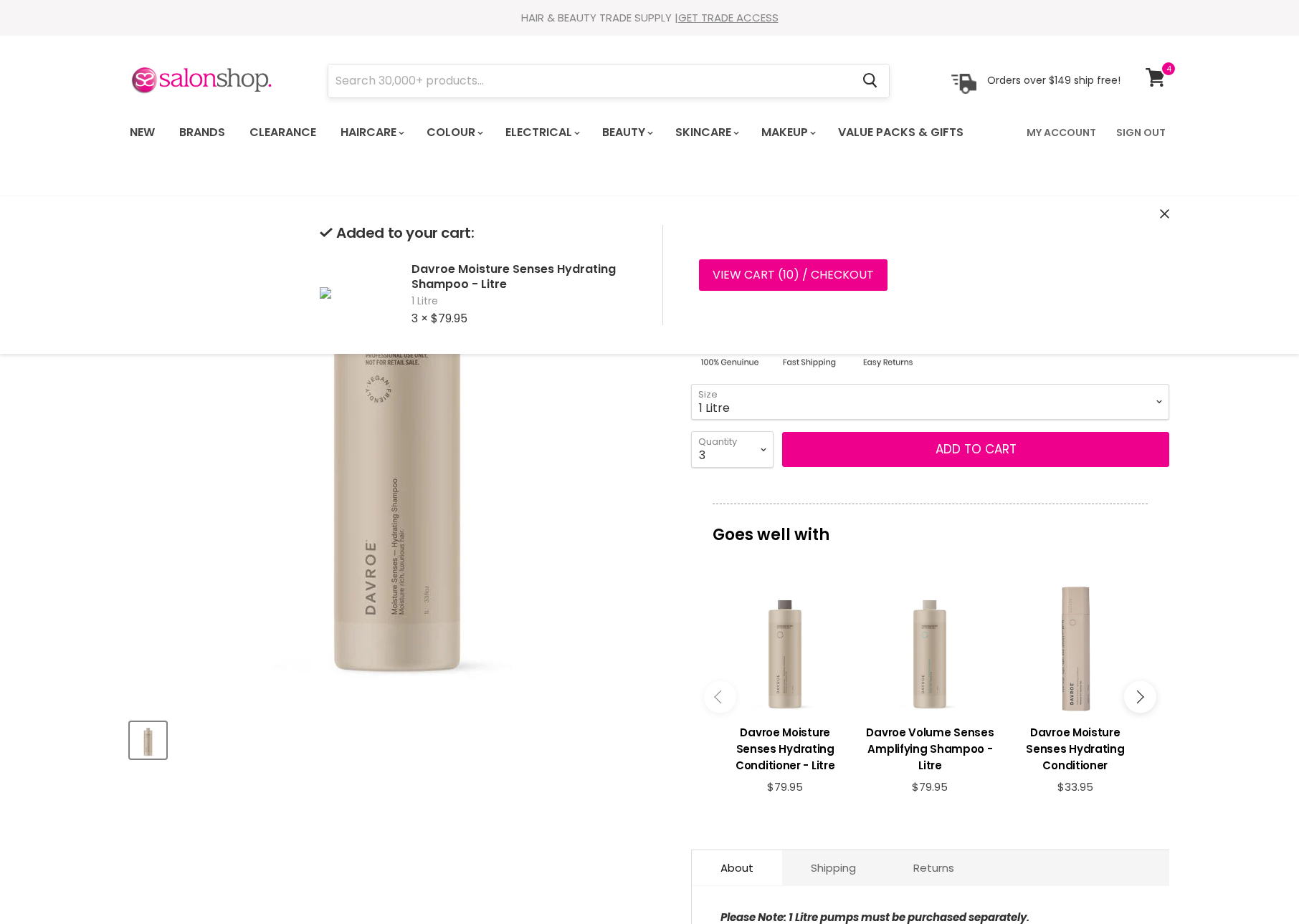
click at [683, 79] on input "Search" at bounding box center [589, 81] width 522 height 33
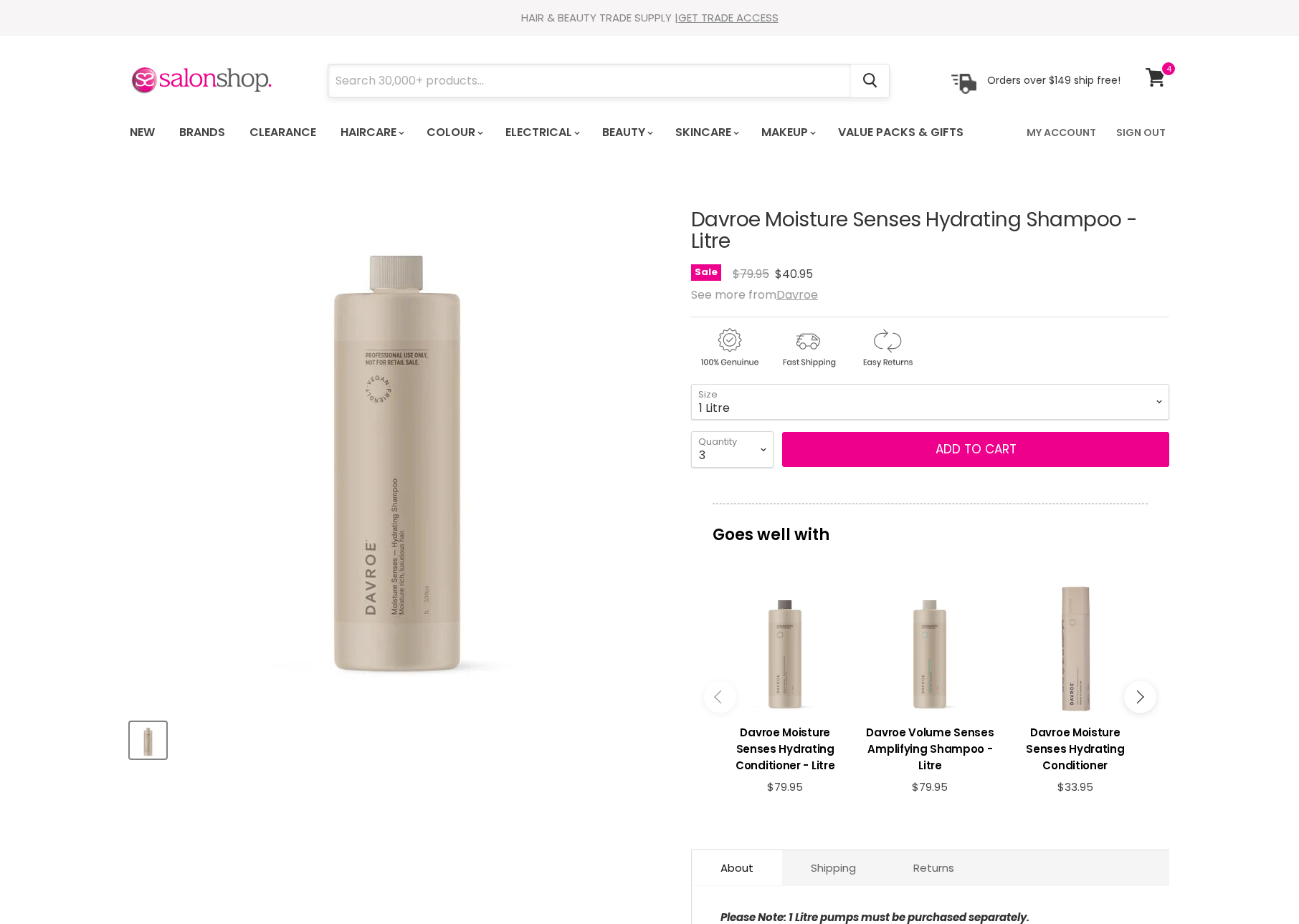
scroll to position [-1, 0]
click at [657, 87] on input "Search" at bounding box center [589, 81] width 522 height 33
type input "cnd"
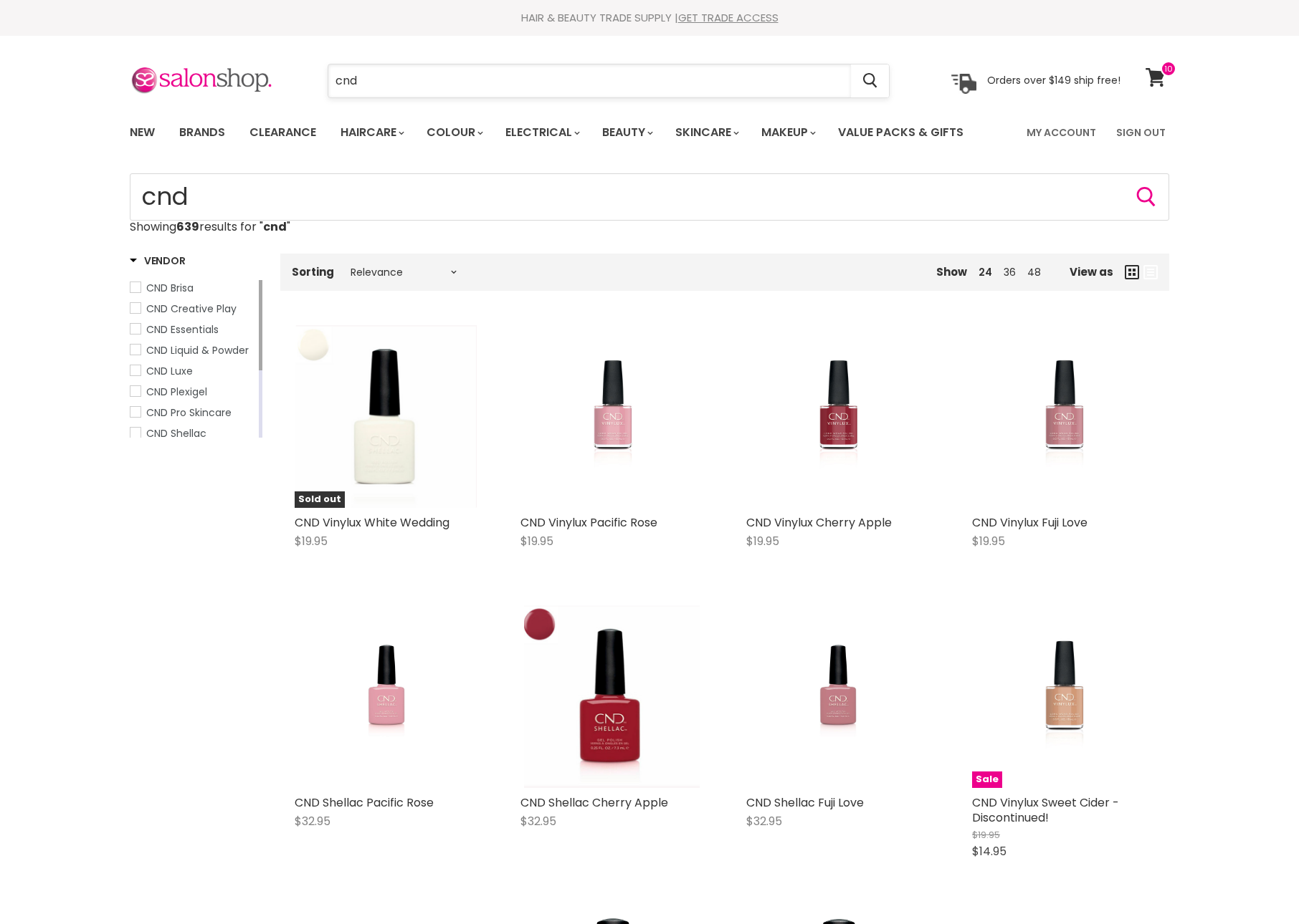
click at [519, 87] on input "cnd" at bounding box center [589, 81] width 522 height 33
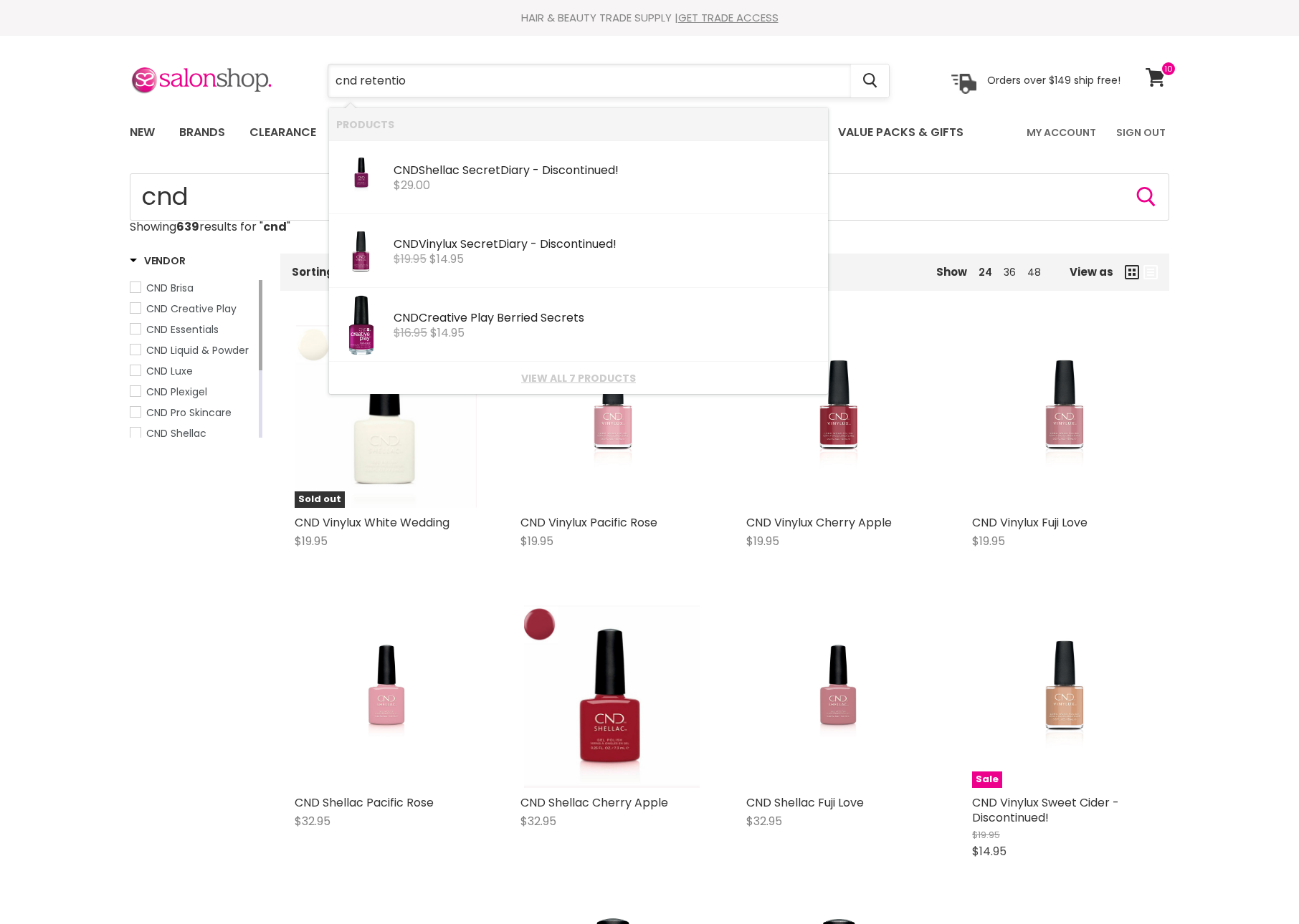
type input "cnd retention"
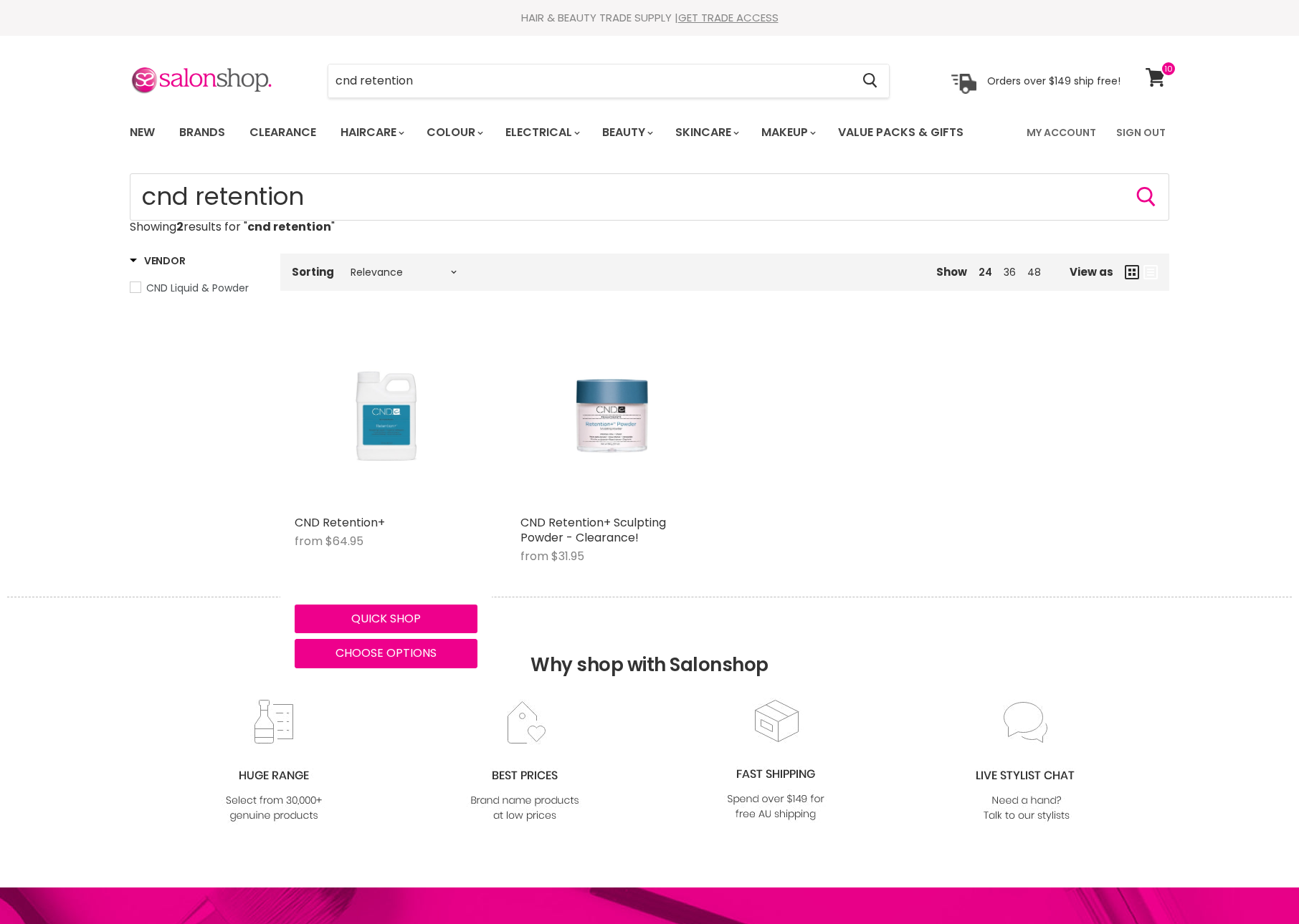
click at [369, 494] on div "Main content" at bounding box center [386, 416] width 183 height 182
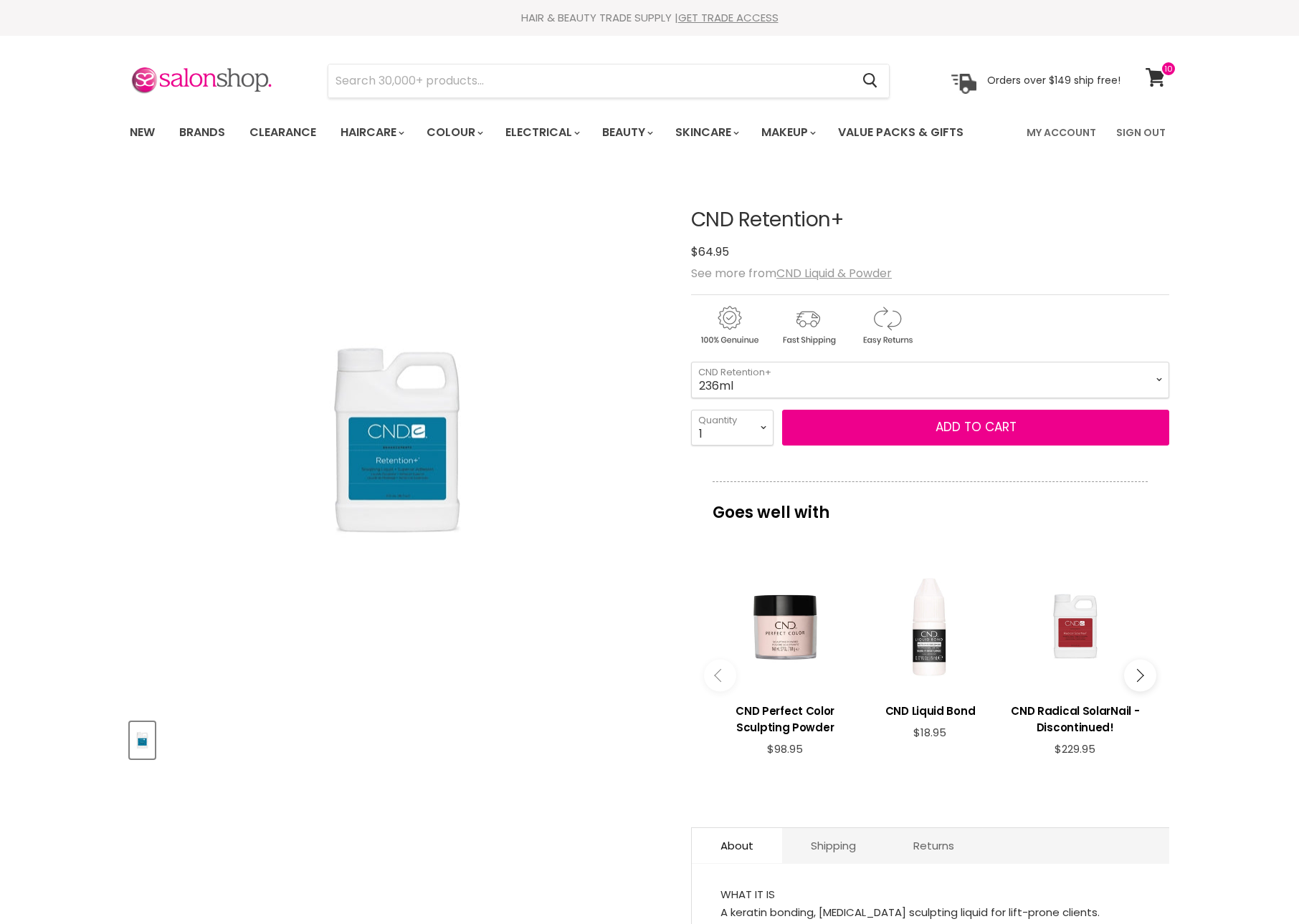
select select "236ml"
click at [1162, 81] on icon at bounding box center [1155, 77] width 20 height 18
